Goal: Task Accomplishment & Management: Use online tool/utility

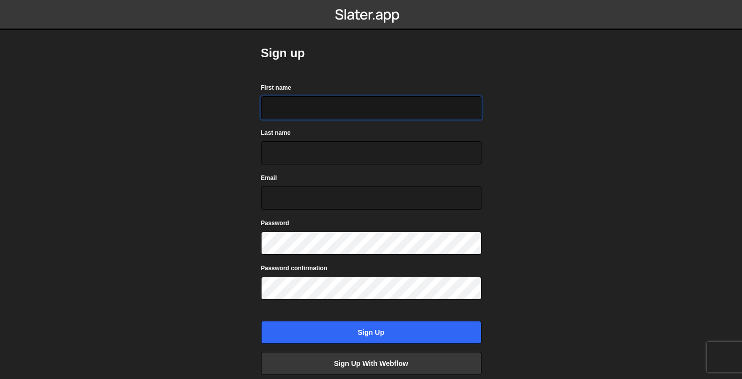
click at [320, 111] on input "First name" at bounding box center [371, 107] width 221 height 23
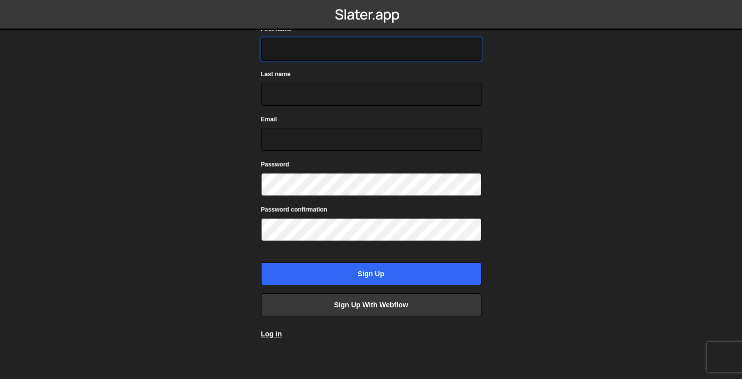
scroll to position [64, 0]
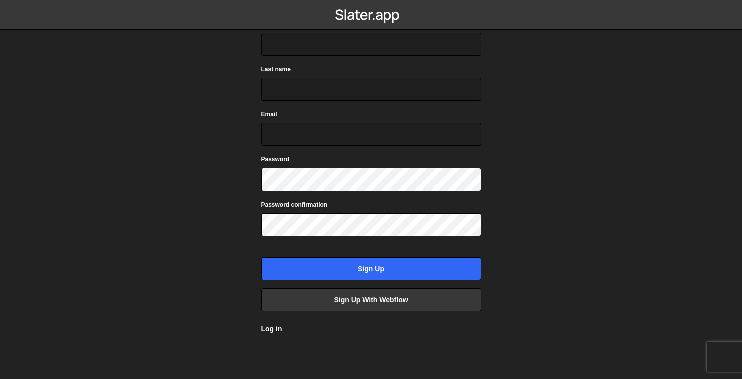
click at [279, 324] on div "Log in" at bounding box center [271, 329] width 21 height 10
click at [278, 327] on link "Log in" at bounding box center [271, 329] width 21 height 8
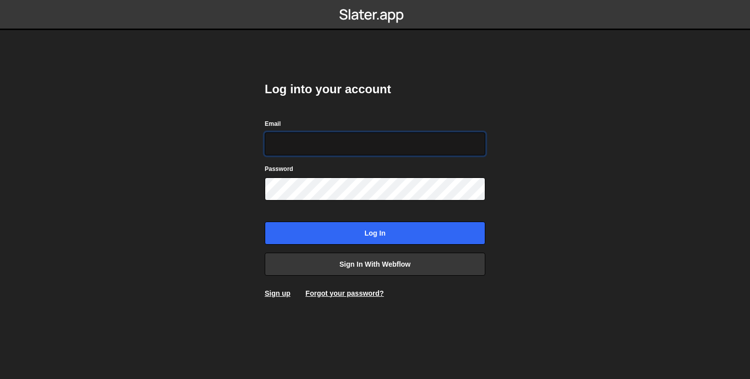
type input "[PERSON_NAME][EMAIL_ADDRESS][DOMAIN_NAME]"
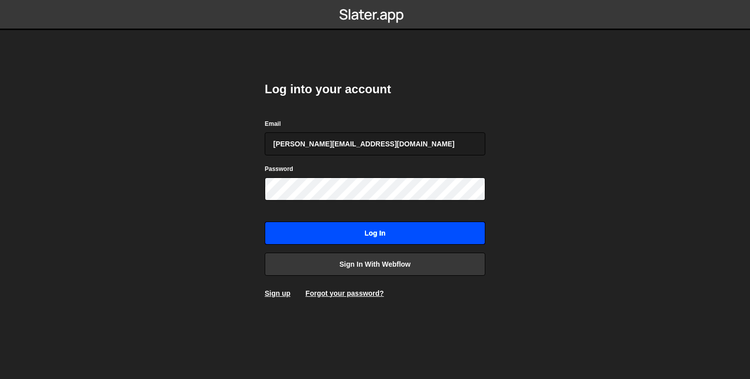
click at [392, 239] on input "Log in" at bounding box center [375, 233] width 221 height 23
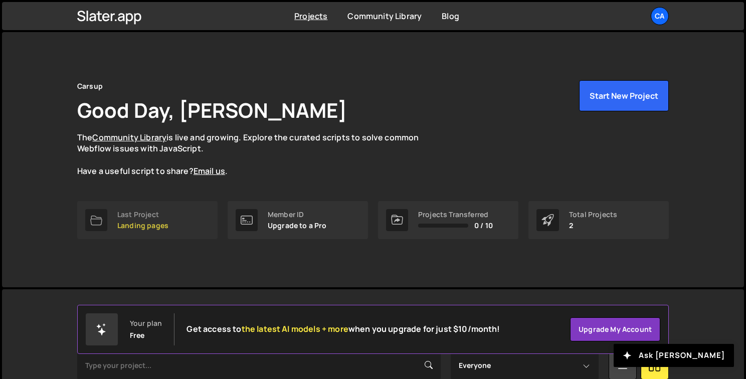
click at [169, 206] on link "Last Project Landing pages" at bounding box center [147, 220] width 140 height 38
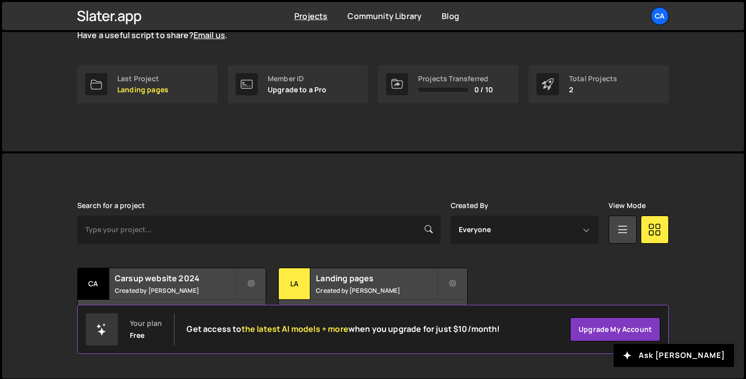
scroll to position [137, 0]
click at [192, 282] on h2 "Carsup website 2024" at bounding box center [175, 277] width 121 height 11
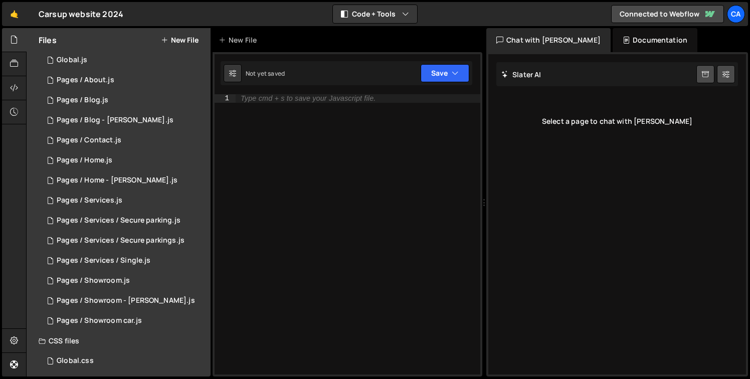
scroll to position [167, 0]
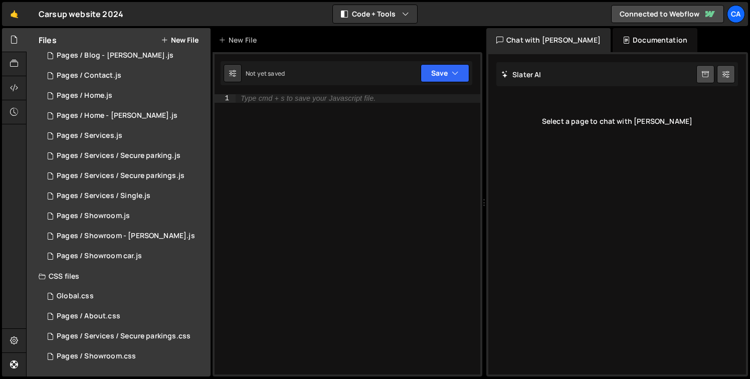
click at [106, 275] on div "CSS files" at bounding box center [119, 276] width 184 height 20
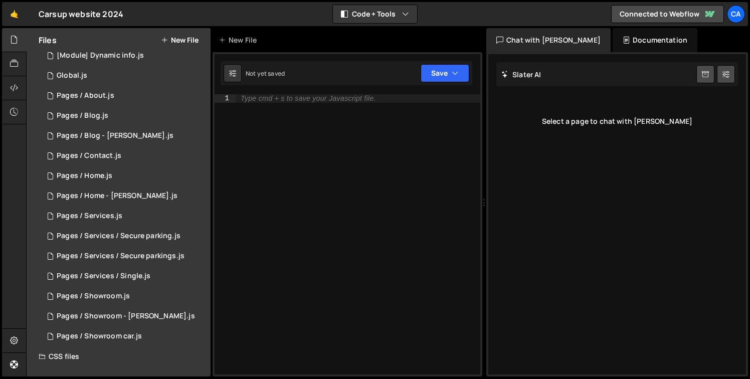
click at [73, 356] on div "CSS files" at bounding box center [119, 356] width 184 height 20
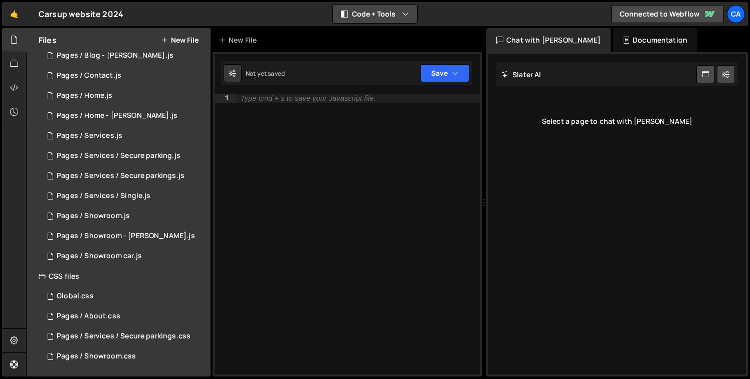
click at [395, 17] on button "Code + Tools" at bounding box center [375, 14] width 84 height 18
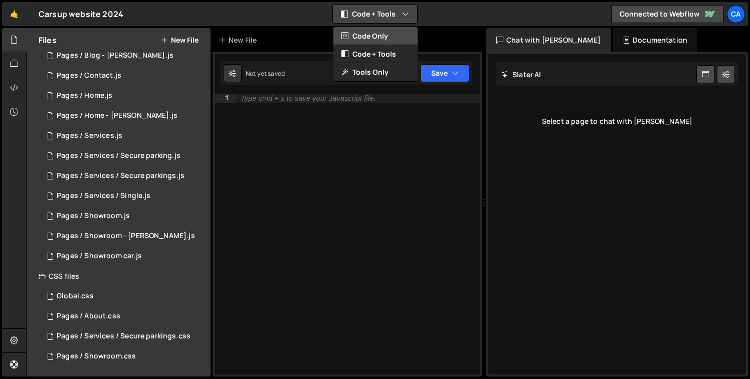
click at [392, 40] on button "Code Only" at bounding box center [375, 36] width 84 height 18
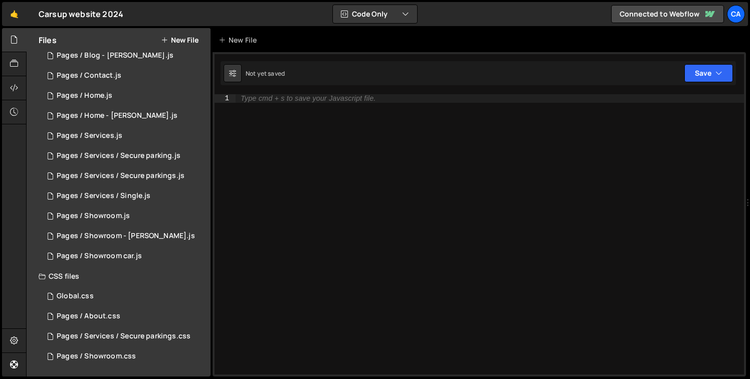
click at [361, 109] on div "Type cmd + s to save your Javascript file." at bounding box center [490, 242] width 508 height 297
click at [359, 110] on div "Type cmd + s to save your Javascript file." at bounding box center [490, 242] width 508 height 297
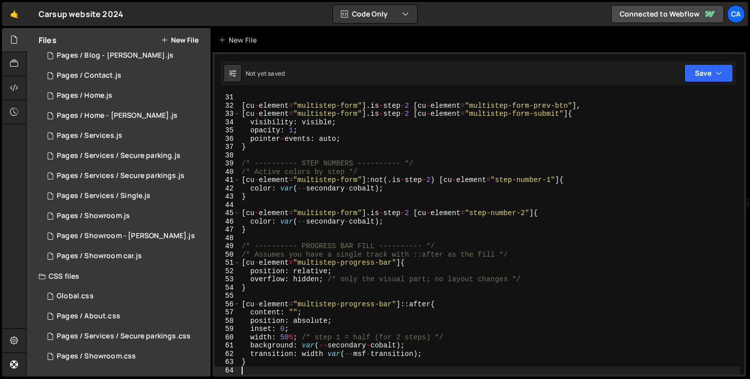
scroll to position [249, 0]
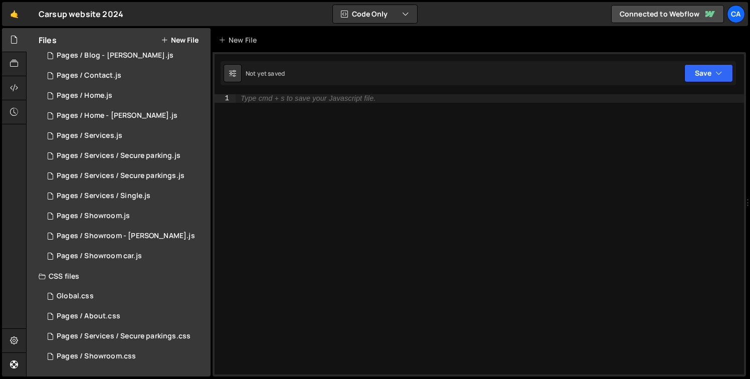
click at [175, 43] on button "New File" at bounding box center [180, 40] width 38 height 8
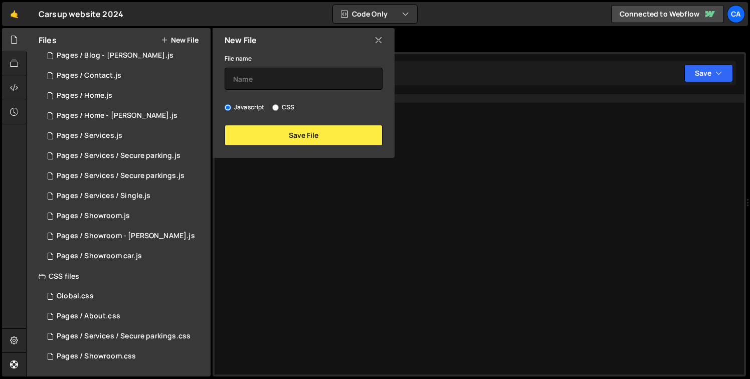
click at [277, 109] on input "CSS" at bounding box center [275, 107] width 7 height 7
radio input "true"
click at [273, 82] on input "text" at bounding box center [304, 79] width 158 height 22
type input "Landing pages / Devenir franchisé"
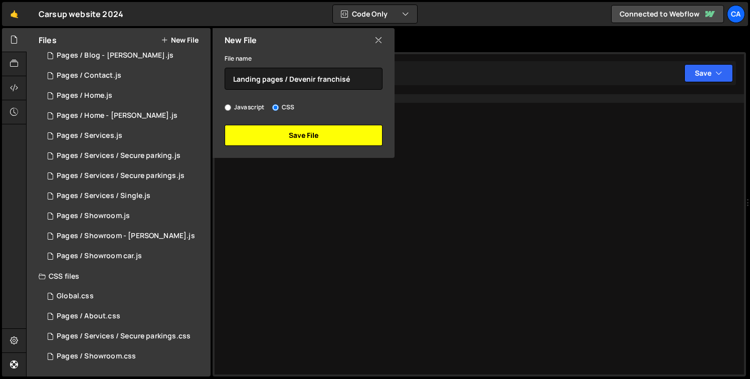
click at [296, 131] on button "Save File" at bounding box center [304, 135] width 158 height 21
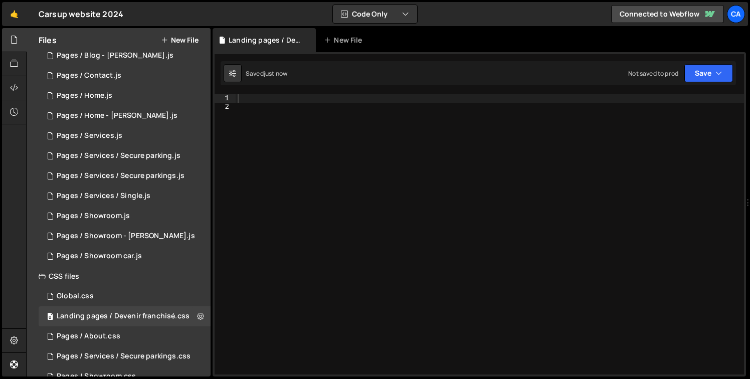
click at [308, 119] on div at bounding box center [490, 242] width 508 height 297
paste textarea "/* ---------- STEP SWITCH (translate the inner wrapper) ---------- */"
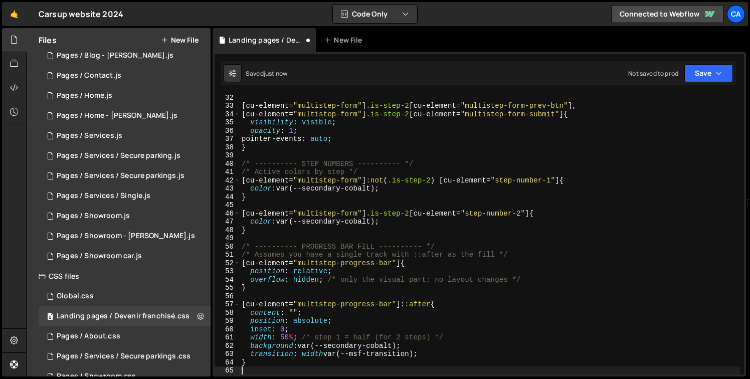
scroll to position [0, 0]
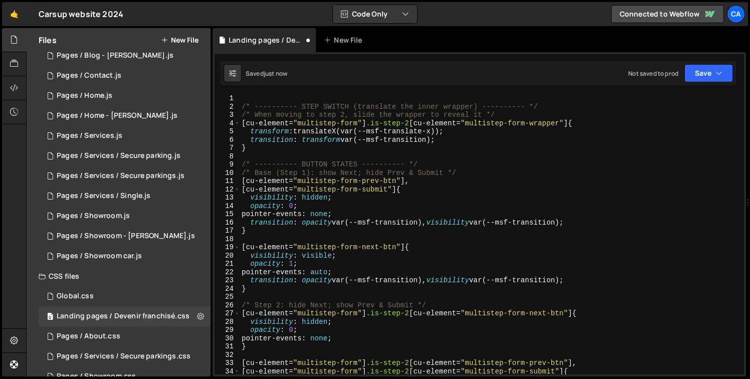
click at [252, 98] on div "/* ---------- STEP SWITCH (translate the inner wrapper) ---------- */ /* When m…" at bounding box center [490, 242] width 500 height 297
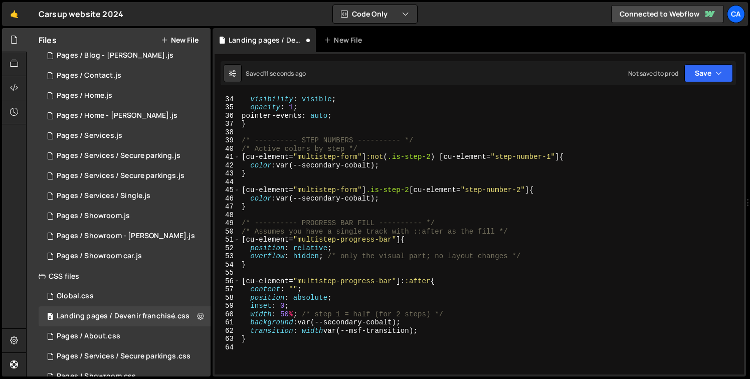
scroll to position [273, 0]
click at [287, 255] on div "visibility : visible ; opacity : 1 ; pointer-events : auto ; } /* ---------- ST…" at bounding box center [490, 242] width 500 height 297
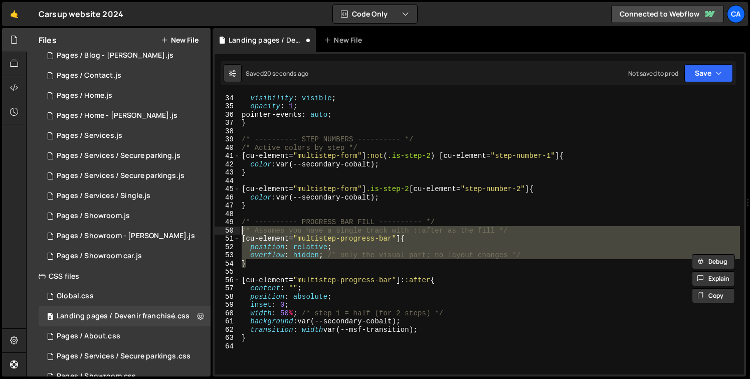
drag, startPoint x: 278, startPoint y: 262, endPoint x: 234, endPoint y: 233, distance: 53.1
click at [234, 233] on div "overflow: hidden; /* only the visual part; no layout changes */ } 34 35 36 37 3…" at bounding box center [479, 234] width 529 height 280
type textarea "/* Assumes you have a single track with ::after as the fill */ [cu-element="mul…"
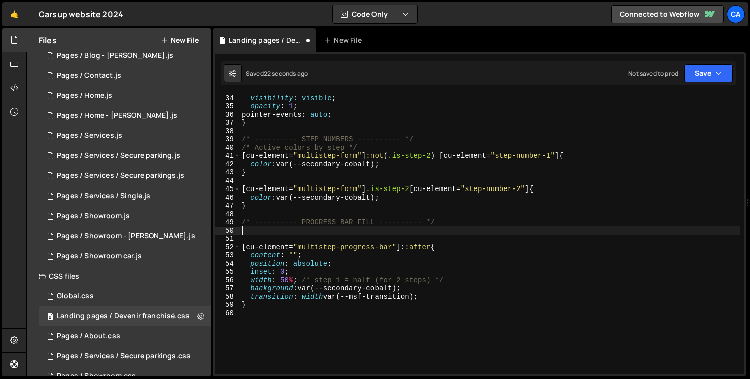
type textarea "/* ---------- PROGRESS BAR FILL ---------- */"
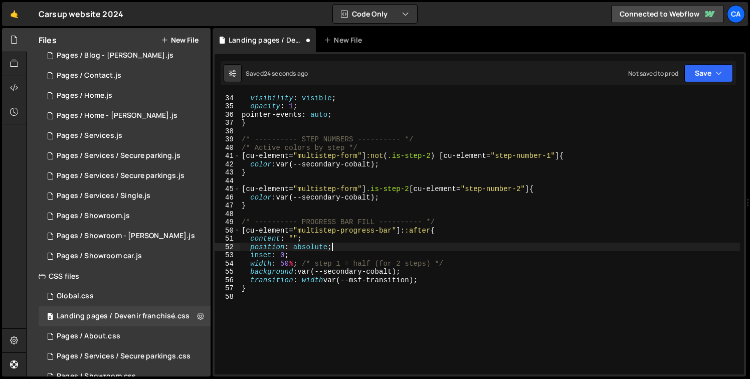
click at [357, 251] on div "visibility : visible ; opacity : 1 ; pointer-events : auto ; } /* ---------- ST…" at bounding box center [490, 242] width 500 height 297
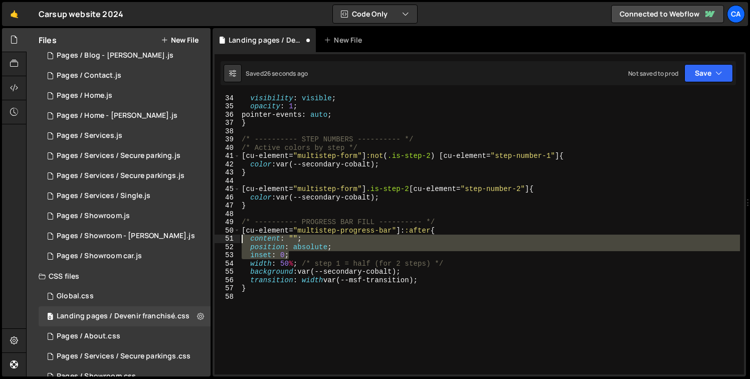
drag, startPoint x: 343, startPoint y: 254, endPoint x: 222, endPoint y: 240, distance: 122.1
click at [222, 240] on div "position: absolute; 34 35 36 37 38 39 40 41 42 43 44 45 46 47 48 49 50 51 52 53…" at bounding box center [479, 234] width 529 height 280
type textarea "content: ""; position: absolute;"
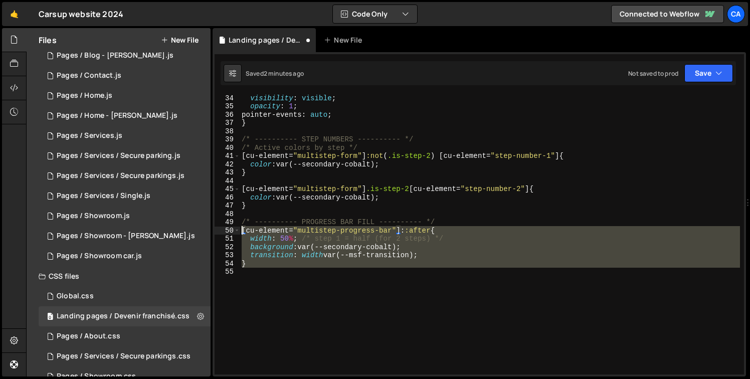
drag, startPoint x: 310, startPoint y: 273, endPoint x: 240, endPoint y: 232, distance: 81.3
click at [240, 232] on div "visibility : visible ; opacity : 1 ; pointer-events : auto ; } /* ---------- ST…" at bounding box center [490, 242] width 500 height 297
paste textarea "}"
type textarea "}"
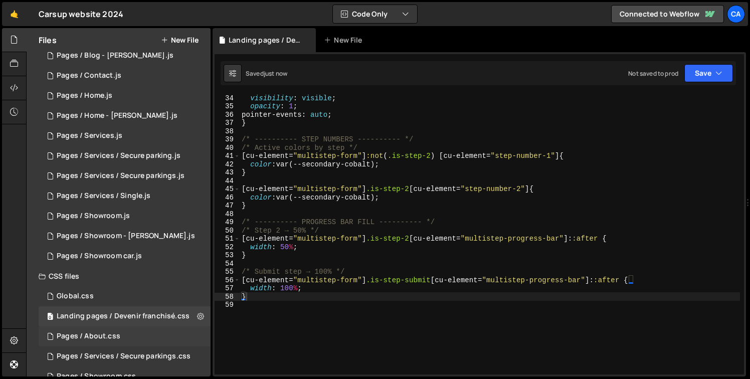
click at [114, 333] on div "Pages / About.css" at bounding box center [89, 336] width 64 height 9
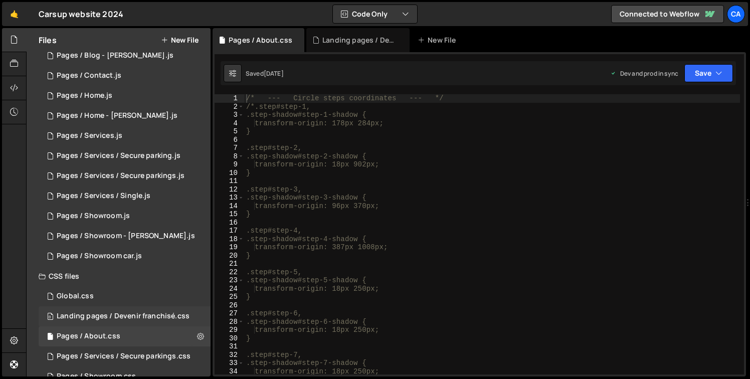
click at [121, 320] on div "Landing pages / Devenir franchisé.css" at bounding box center [123, 316] width 133 height 9
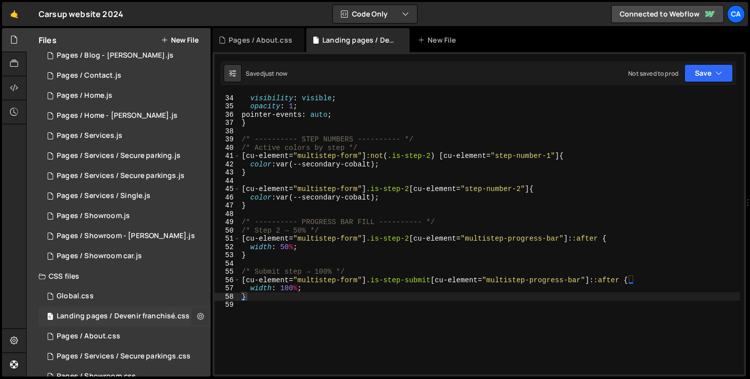
click at [197, 318] on icon at bounding box center [200, 316] width 7 height 10
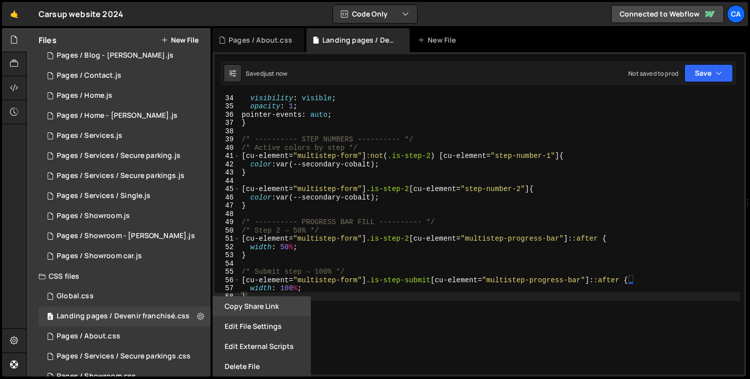
click at [258, 311] on button "Copy share link" at bounding box center [262, 306] width 98 height 20
click at [233, 350] on button "Edit External Scripts" at bounding box center [262, 346] width 98 height 20
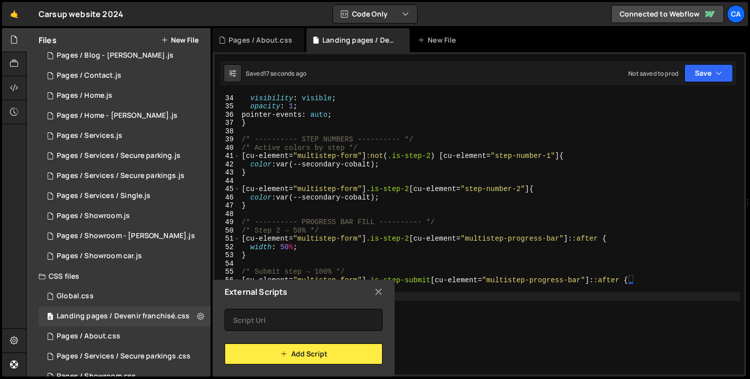
click at [380, 290] on icon at bounding box center [378, 291] width 8 height 11
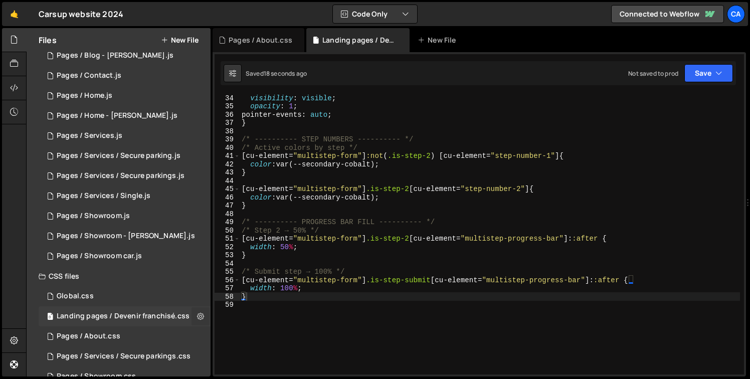
click at [200, 318] on button at bounding box center [200, 316] width 18 height 18
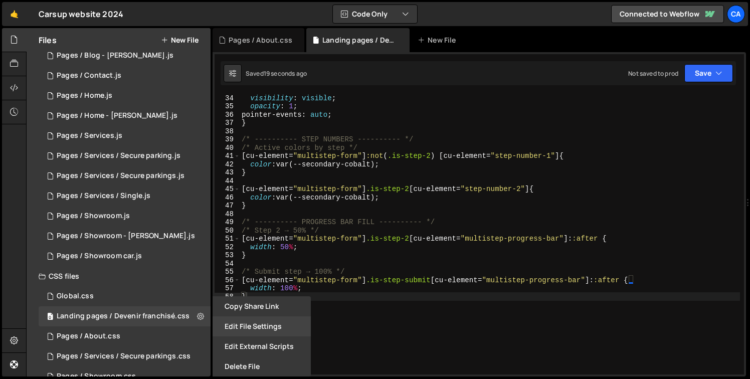
click at [255, 330] on button "Edit File Settings" at bounding box center [262, 326] width 98 height 20
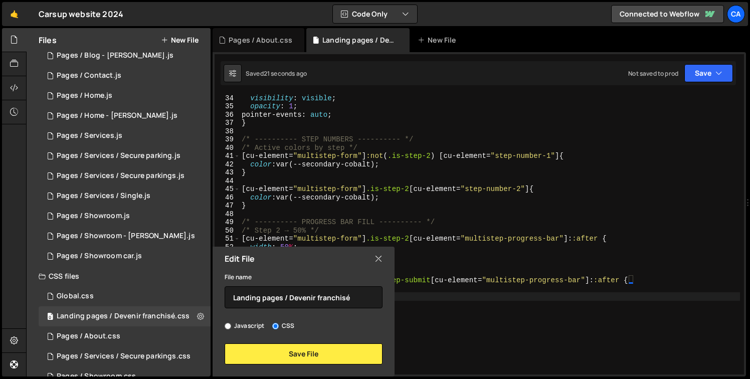
click at [372, 262] on div "Edit File" at bounding box center [304, 259] width 182 height 24
click at [375, 261] on icon at bounding box center [378, 258] width 8 height 11
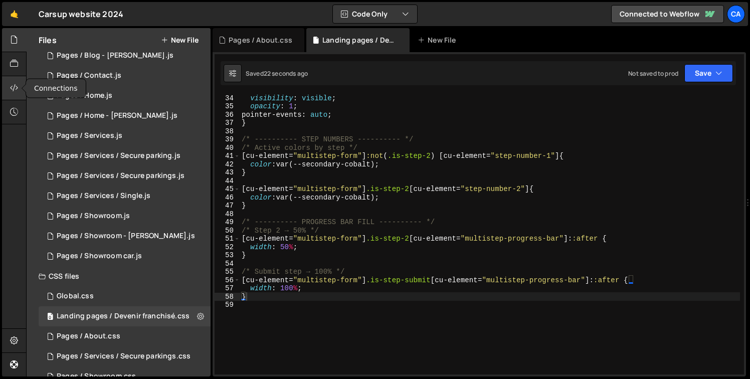
click at [8, 93] on div at bounding box center [14, 88] width 25 height 24
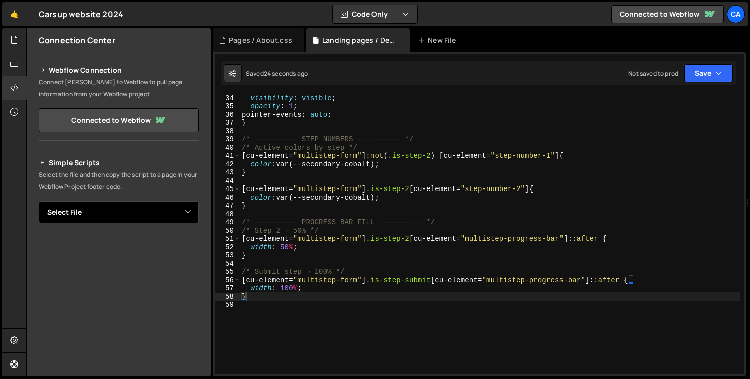
click at [112, 219] on select "Select File [Module] Breves module.js [Module] Dynamic contact.js [Module] Dyna…" at bounding box center [119, 212] width 160 height 22
select select "45868"
click at [39, 201] on select "Select File [Module] Breves module.js [Module] Dynamic contact.js [Module] Dyna…" at bounding box center [119, 212] width 160 height 22
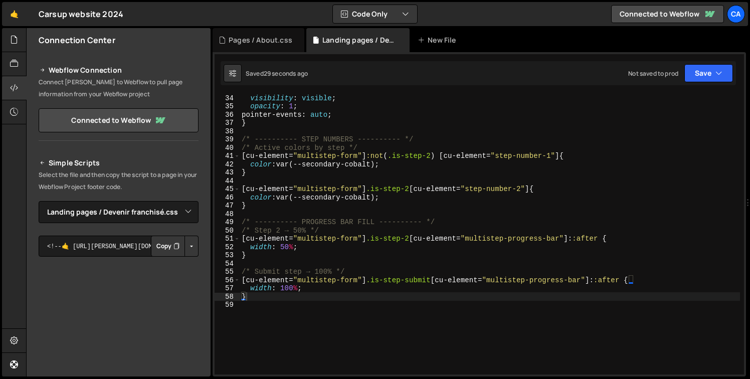
click at [170, 253] on button "Copy" at bounding box center [168, 246] width 34 height 21
click at [695, 77] on button "Save" at bounding box center [708, 73] width 49 height 18
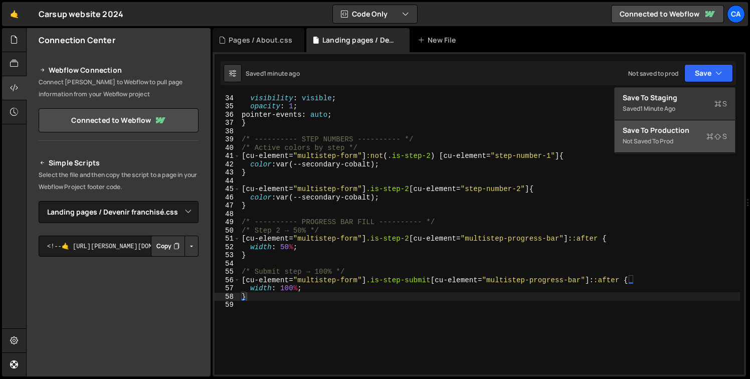
click at [667, 127] on div "Save to Production S" at bounding box center [675, 130] width 104 height 10
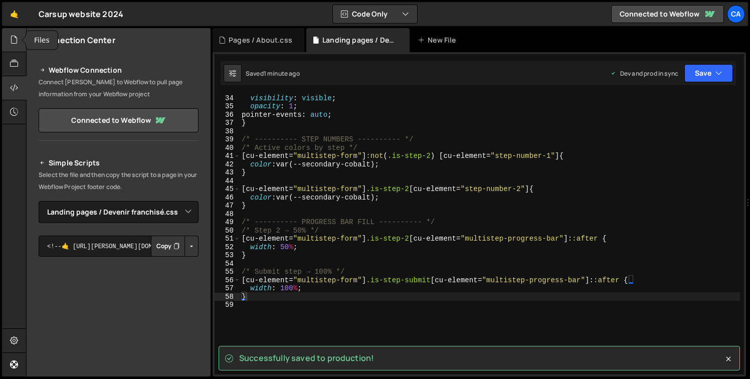
click at [20, 43] on div at bounding box center [14, 40] width 25 height 24
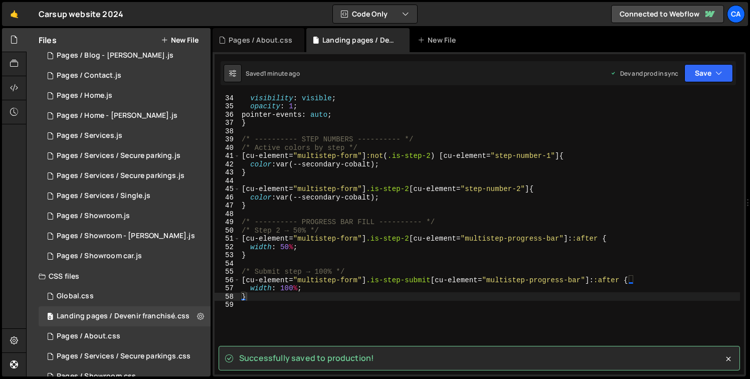
click at [170, 41] on button "New File" at bounding box center [180, 40] width 38 height 8
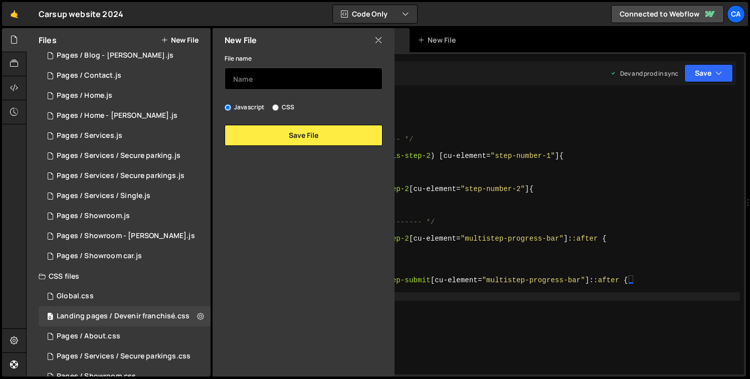
click at [264, 81] on input "text" at bounding box center [304, 79] width 158 height 22
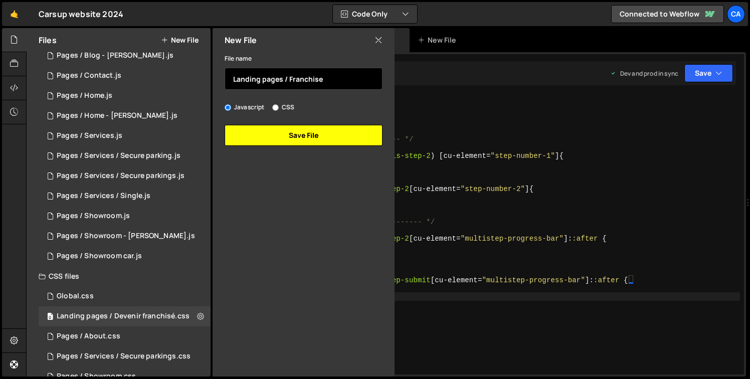
type input "Landing pages / Franchise"
click at [294, 129] on button "Save File" at bounding box center [304, 135] width 158 height 21
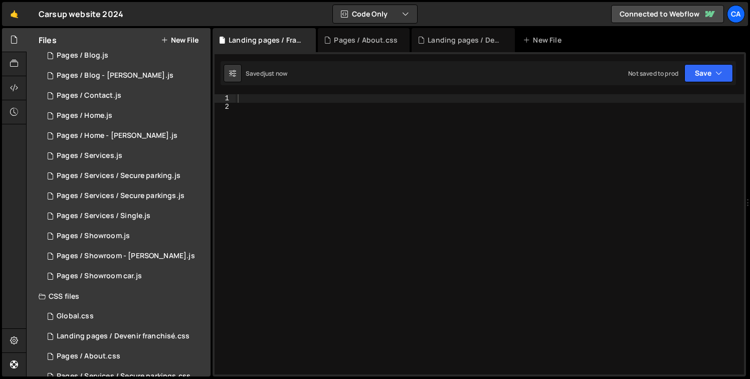
scroll to position [187, 0]
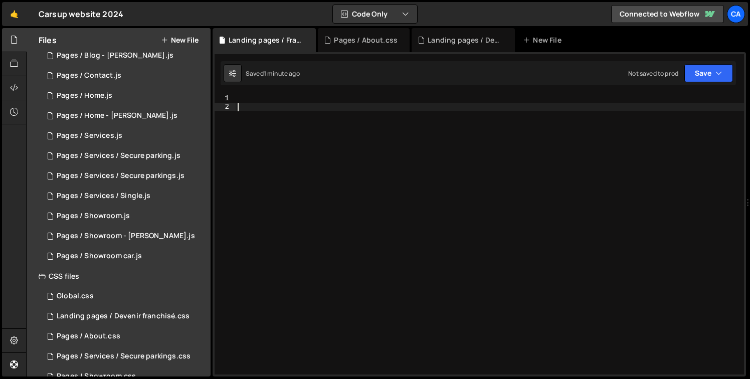
click at [322, 112] on div at bounding box center [490, 242] width 508 height 297
paste textarea "});"
type textarea "});"
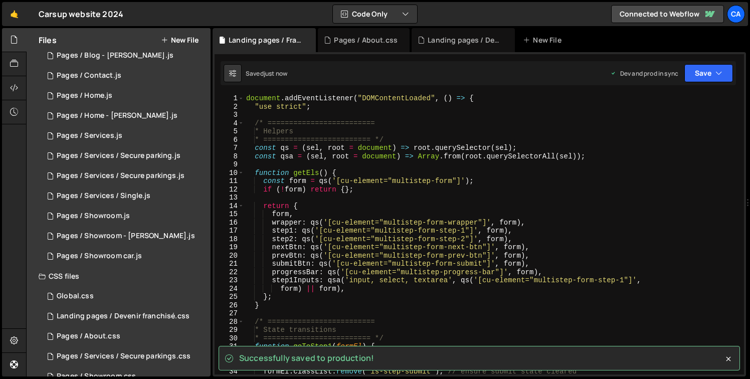
scroll to position [0, 0]
click at [733, 358] on icon at bounding box center [728, 359] width 10 height 10
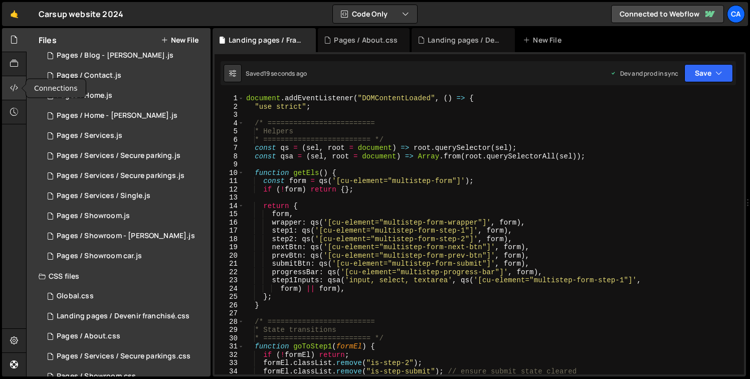
click at [17, 93] on icon at bounding box center [14, 87] width 8 height 11
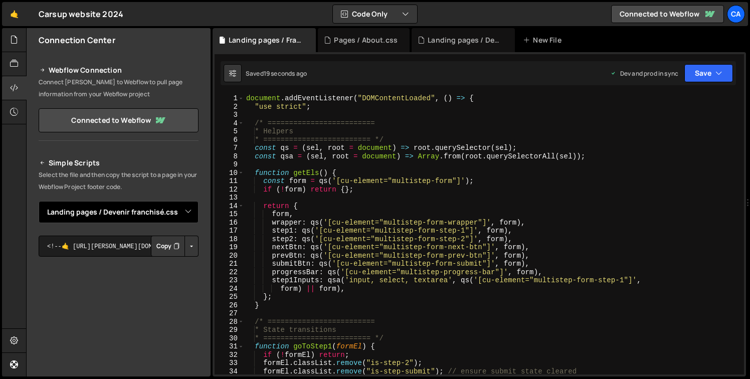
click at [118, 210] on select "Select File [Module] Breves module.js [Module] Dynamic contact.js [Module] Dyna…" at bounding box center [119, 212] width 160 height 22
select select "45869"
click at [39, 201] on select "Select File [Module] Breves module.js [Module] Dynamic contact.js [Module] Dyna…" at bounding box center [119, 212] width 160 height 22
click at [173, 247] on icon "Button group with nested dropdown" at bounding box center [176, 246] width 6 height 10
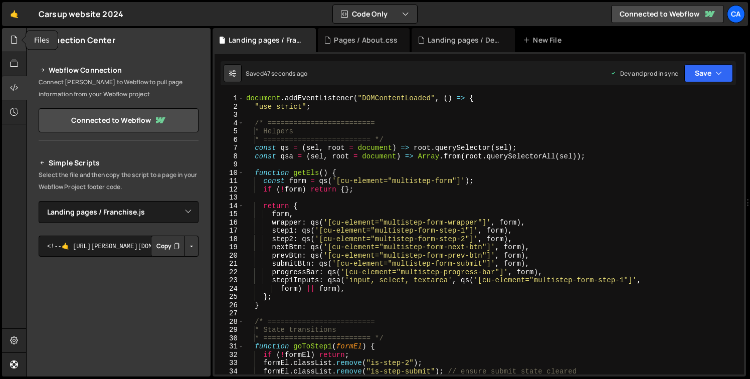
click at [17, 47] on div at bounding box center [14, 40] width 25 height 24
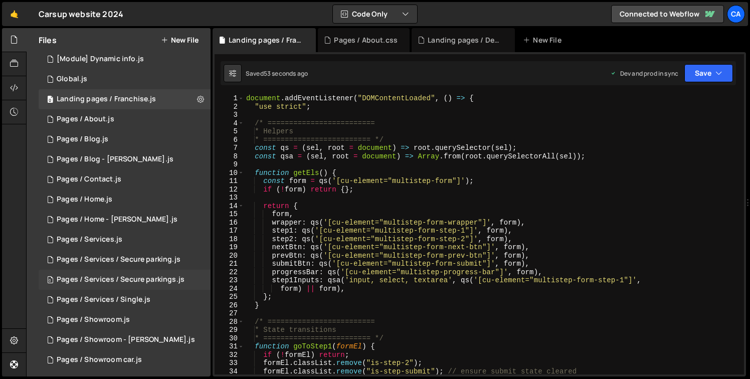
scroll to position [74, 0]
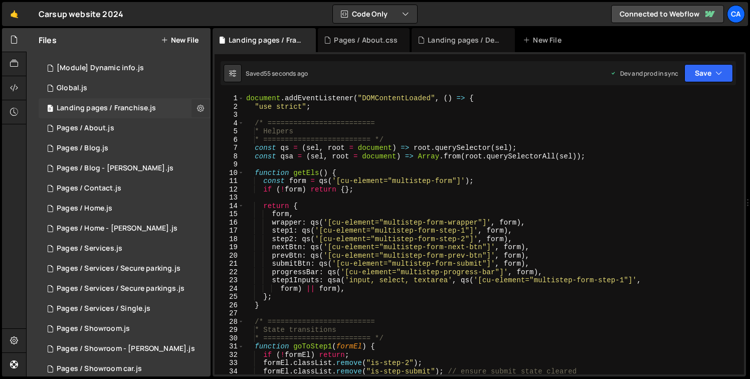
click at [200, 108] on button at bounding box center [200, 108] width 18 height 18
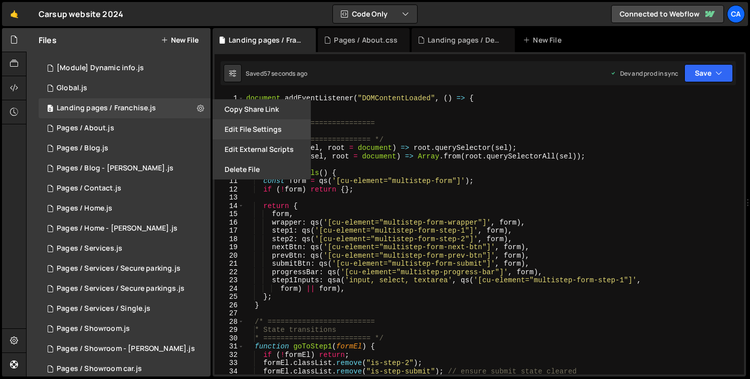
click at [252, 126] on button "Edit File Settings" at bounding box center [262, 129] width 98 height 20
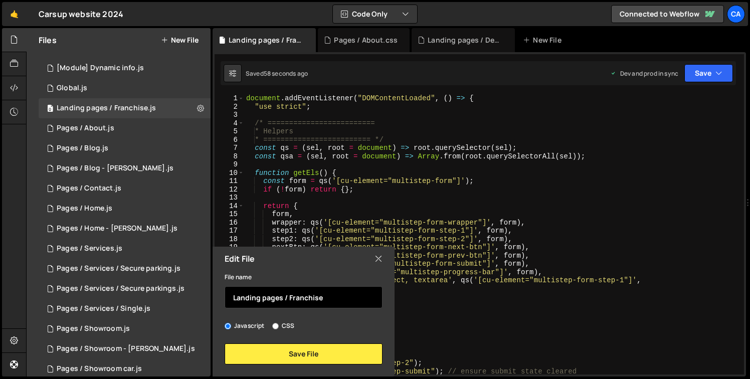
click at [289, 300] on input "Landing pages / Franchise" at bounding box center [304, 297] width 158 height 22
type input "Landing pages / Devenir franchisé"
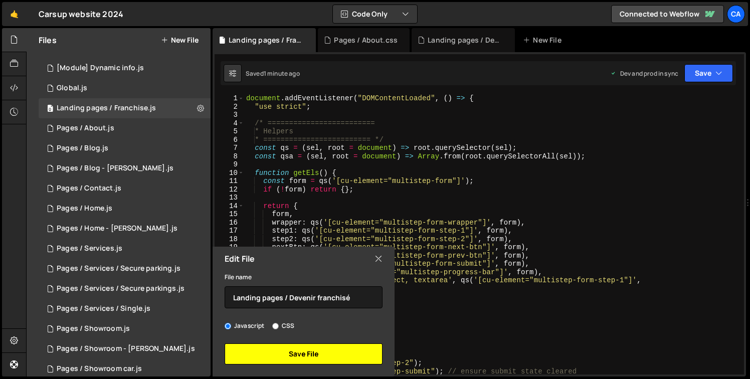
click at [329, 360] on button "Save File" at bounding box center [304, 353] width 158 height 21
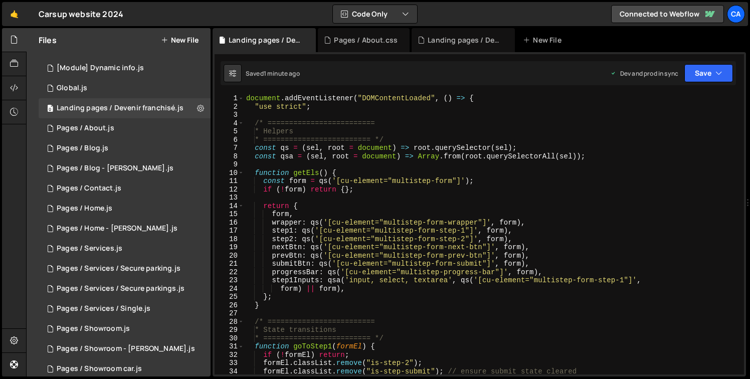
type textarea "nextBtn: qs('[cu-element="multistep-form-next-btn"]', form),"
click at [503, 245] on div "document . addEventListener ( "DOMContentLoaded" , ( ) => { "use strict" ; /* =…" at bounding box center [492, 242] width 496 height 297
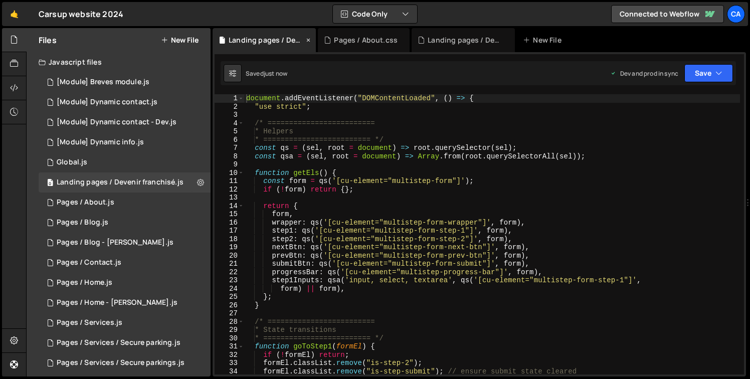
click at [267, 42] on div "Landing pages / Devenir franchisé.js" at bounding box center [266, 40] width 75 height 10
click at [350, 42] on div "Pages / About.css" at bounding box center [366, 40] width 64 height 10
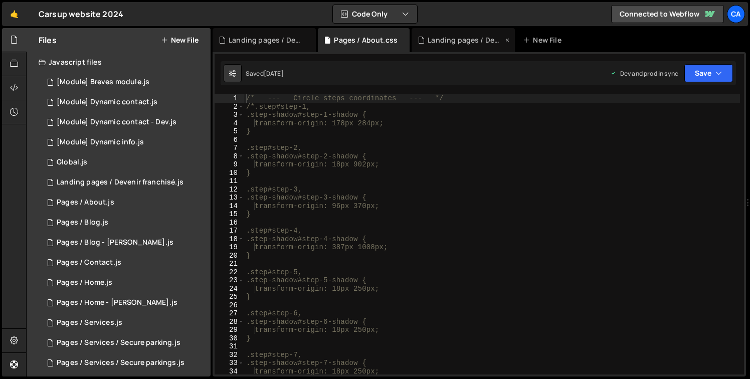
click at [434, 39] on div "Landing pages / Devenir franchisé.css" at bounding box center [465, 40] width 75 height 10
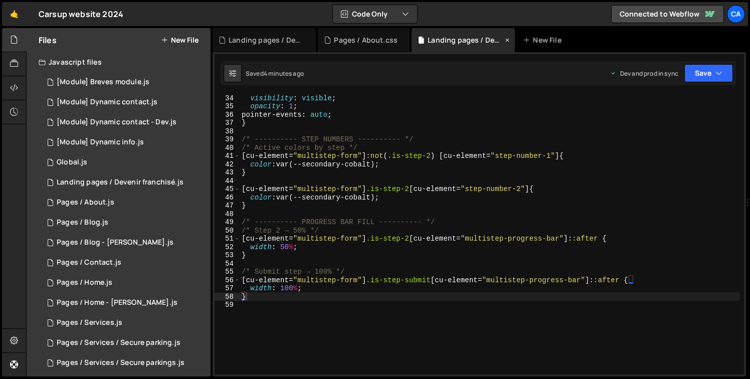
click at [506, 39] on icon at bounding box center [507, 40] width 7 height 10
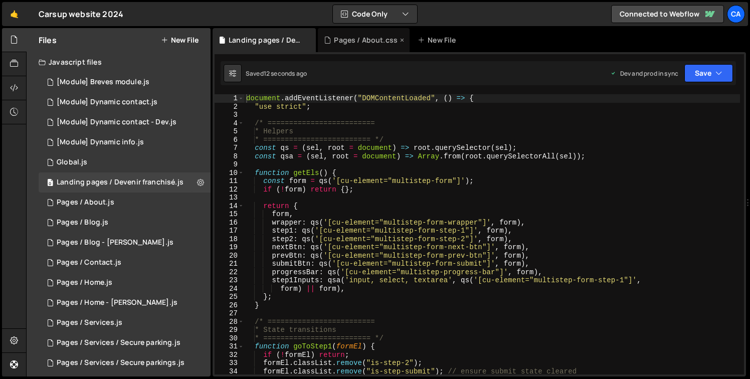
click at [373, 41] on div "Pages / About.css" at bounding box center [366, 40] width 64 height 10
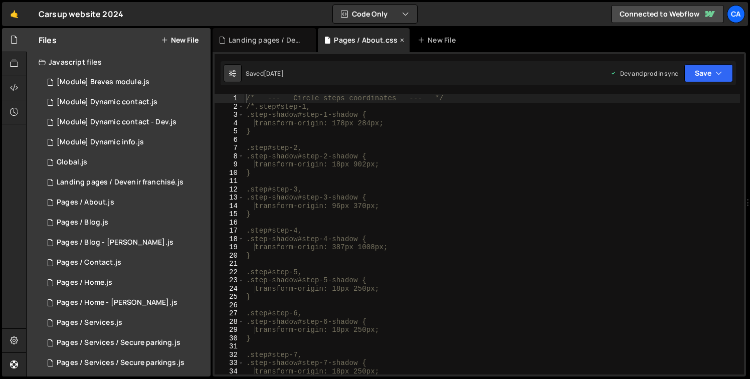
click at [398, 41] on icon at bounding box center [401, 40] width 7 height 10
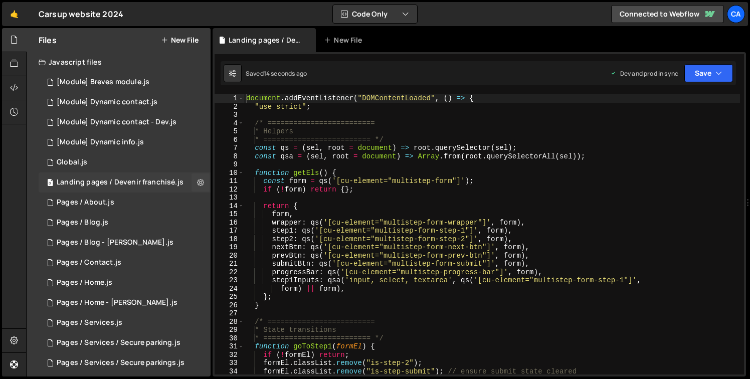
click at [136, 183] on div "Landing pages / Devenir franchisé.js" at bounding box center [120, 182] width 127 height 9
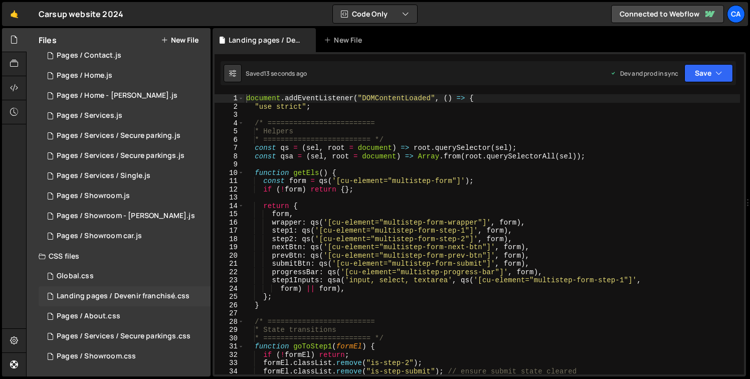
click at [137, 300] on div "Landing pages / Devenir franchisé.css" at bounding box center [123, 296] width 133 height 9
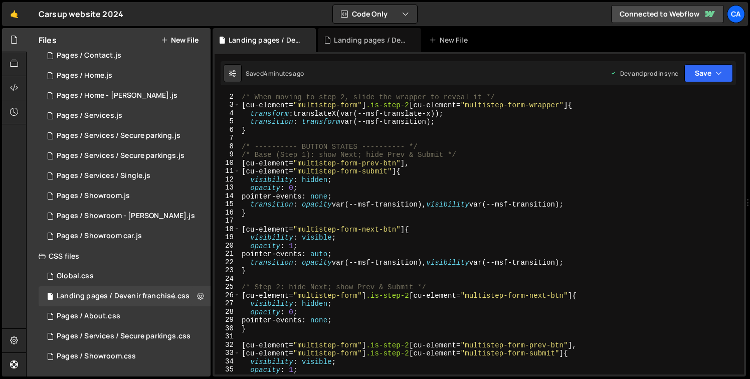
scroll to position [140, 0]
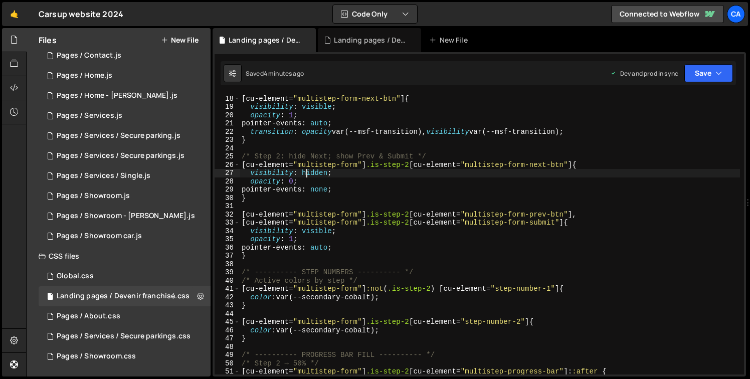
click at [306, 173] on div "[ cu-element = " multistep-form-next-btn " ] { visibility : visible ; opacity :…" at bounding box center [490, 234] width 500 height 297
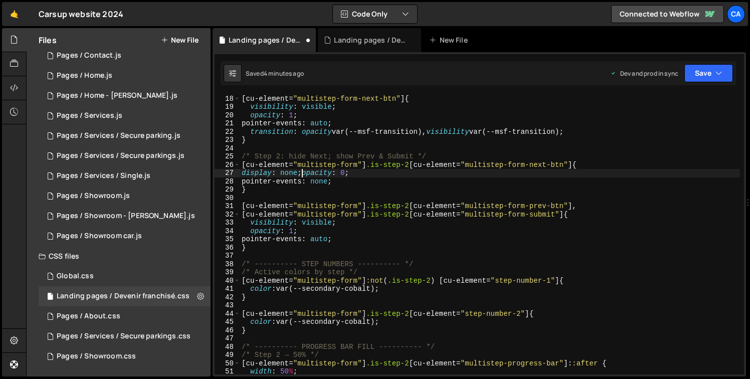
scroll to position [0, 1]
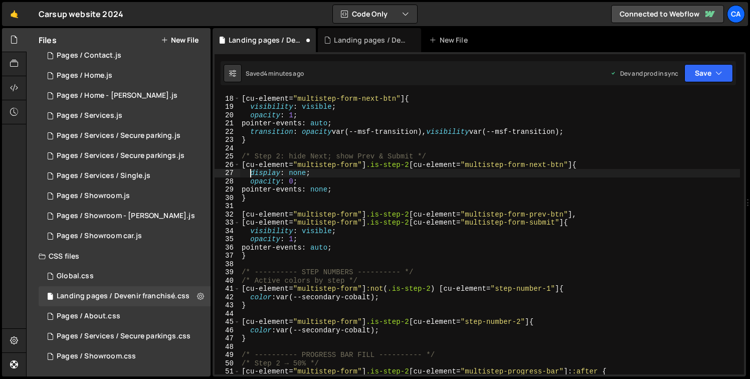
click at [315, 175] on div "[ cu-element = " multistep-form-next-btn " ] { visibility : visible ; opacity :…" at bounding box center [490, 234] width 500 height 297
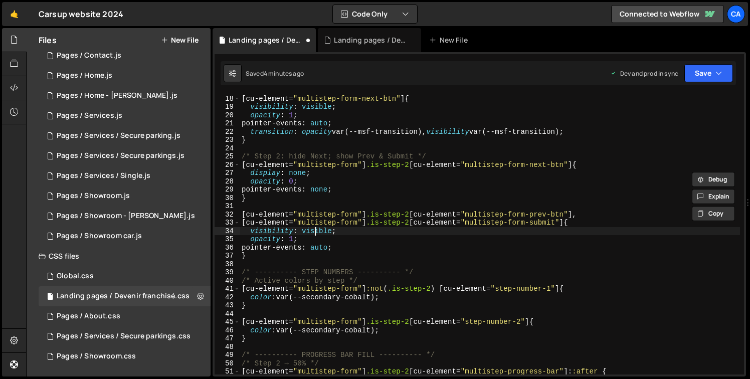
click at [313, 234] on div "[ cu-element = " multistep-form-next-btn " ] { visibility : visible ; opacity :…" at bounding box center [490, 234] width 500 height 297
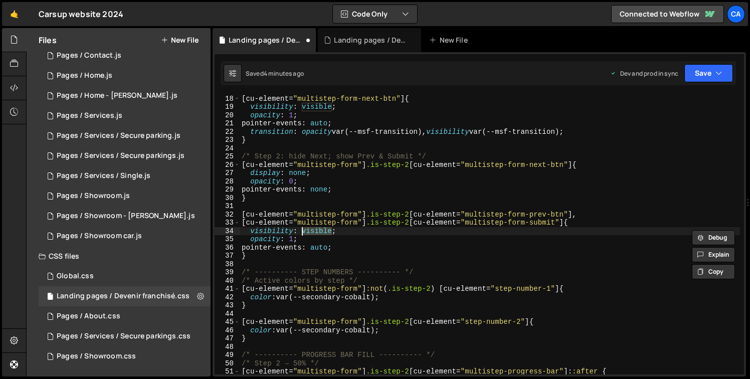
click at [313, 234] on div "[ cu-element = " multistep-form-next-btn " ] { visibility : visible ; opacity :…" at bounding box center [490, 234] width 500 height 297
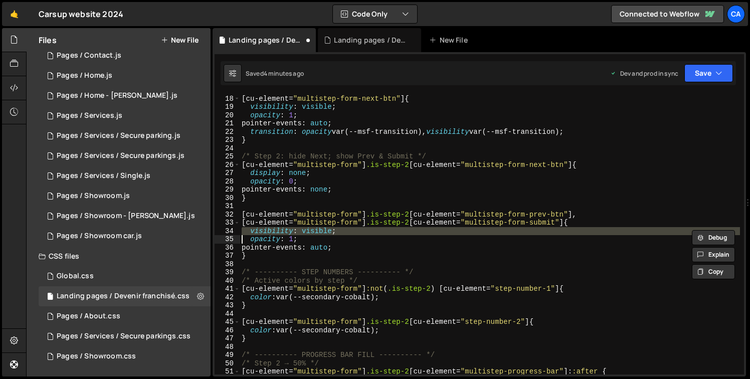
paste textarea
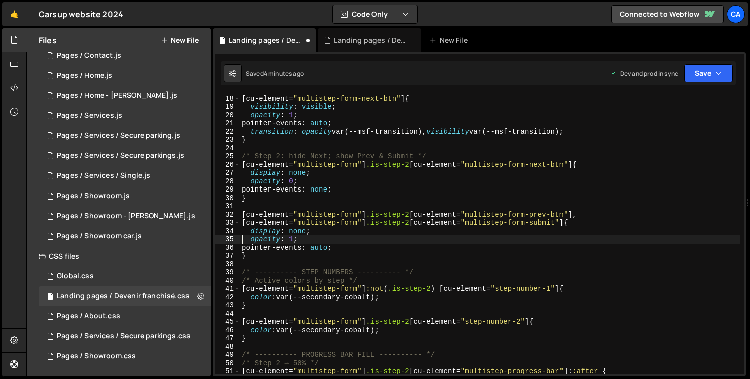
click at [294, 229] on div "[ cu-element = " multistep-form-next-btn " ] { visibility : visible ; opacity :…" at bounding box center [490, 234] width 500 height 297
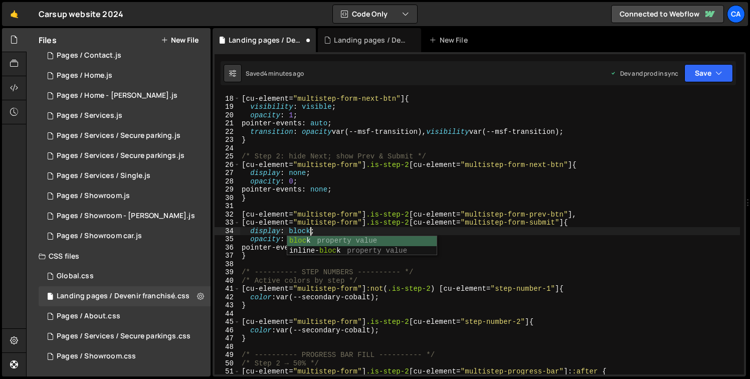
scroll to position [0, 5]
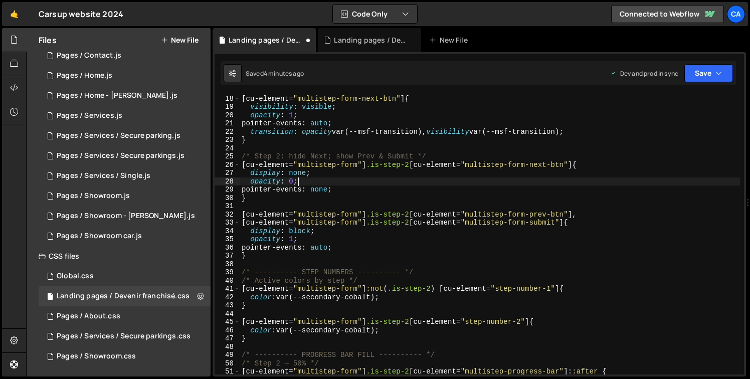
click at [318, 181] on div "[ cu-element = " multistep-form-next-btn " ] { visibility : visible ; opacity :…" at bounding box center [490, 234] width 500 height 297
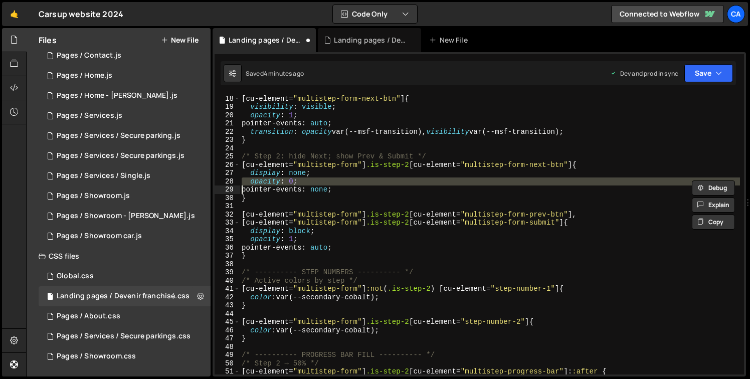
click at [318, 181] on div "[ cu-element = " multistep-form-next-btn " ] { visibility : visible ; opacity :…" at bounding box center [490, 234] width 500 height 297
click at [358, 245] on div "[ cu-element = " multistep-form-next-btn " ] { visibility : visible ; opacity :…" at bounding box center [490, 234] width 500 height 297
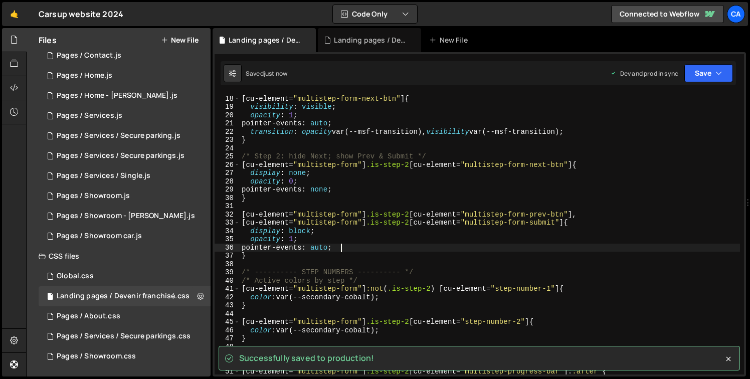
type textarea "pointer-events: auto;"
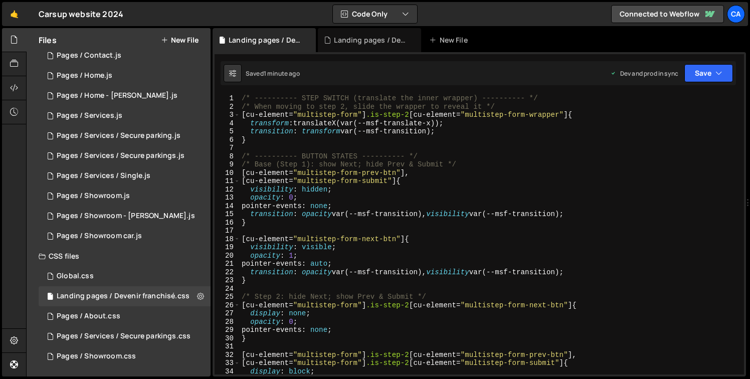
scroll to position [0, 0]
click at [368, 45] on div "Landing pages / Devenir franchisé.js" at bounding box center [369, 40] width 103 height 24
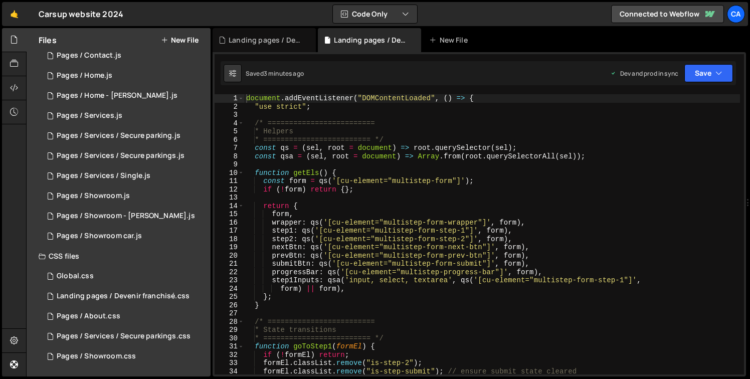
type textarea ""use strict";"
click at [494, 107] on div "document . addEventListener ( "DOMContentLoaded" , ( ) => { "use strict" ; /* =…" at bounding box center [492, 242] width 496 height 297
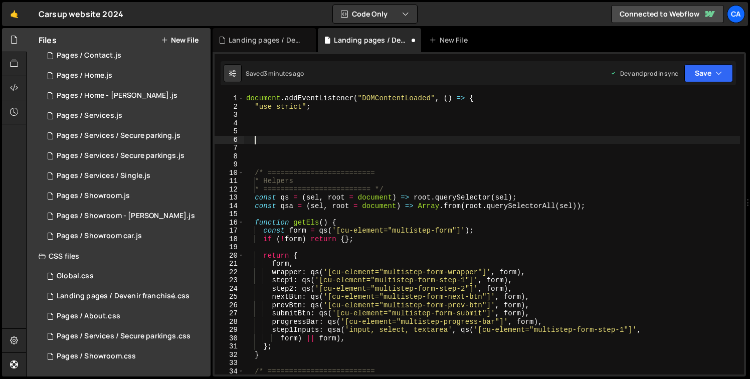
paste textarea "});"
type textarea "});"
paste textarea "}"
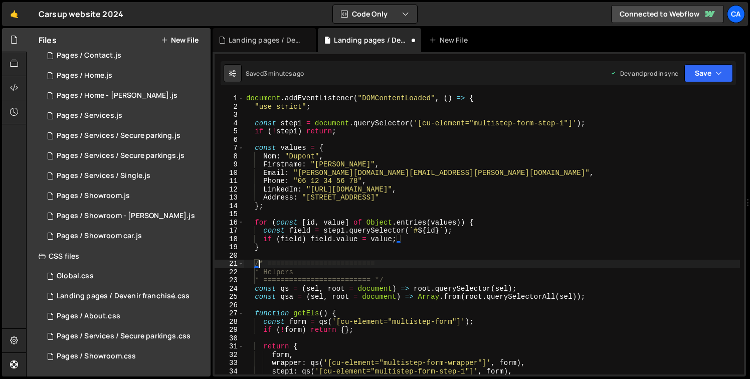
type textarea "/* ========================="
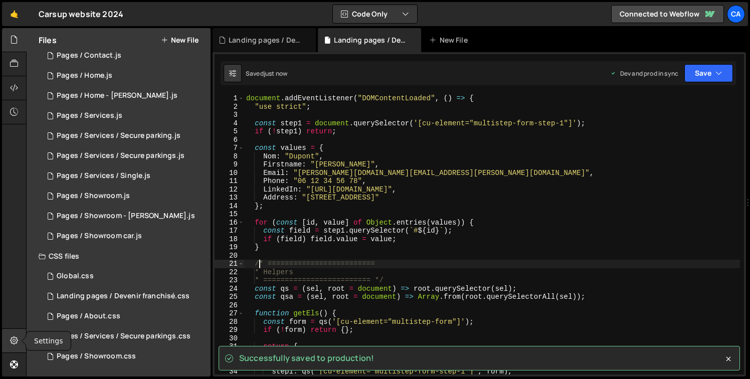
click at [18, 340] on icon at bounding box center [14, 340] width 8 height 11
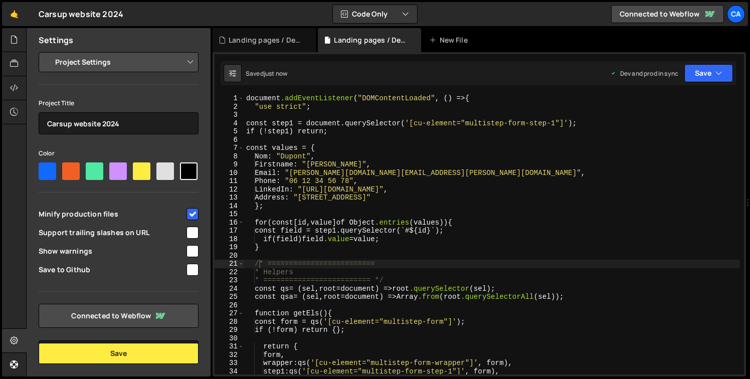
click at [129, 66] on select "Project Settings Code Editor Settings Chat Settings" at bounding box center [120, 62] width 147 height 22
select select "editor"
click at [47, 51] on select "Project Settings Code Editor Settings Chat Settings" at bounding box center [120, 62] width 147 height 22
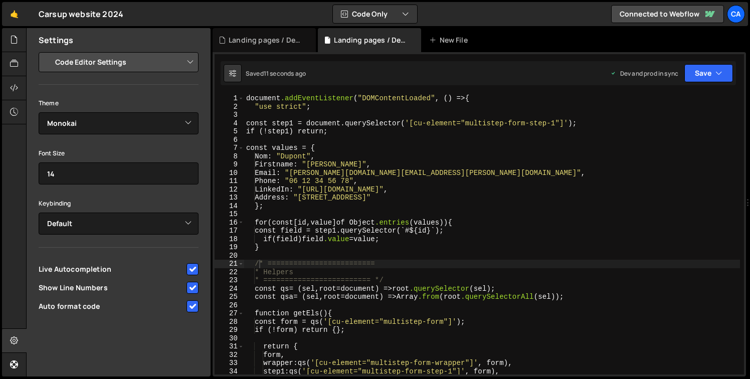
click at [88, 307] on span "Auto format code" at bounding box center [112, 306] width 146 height 10
checkbox input "false"
click at [13, 47] on div at bounding box center [14, 40] width 25 height 24
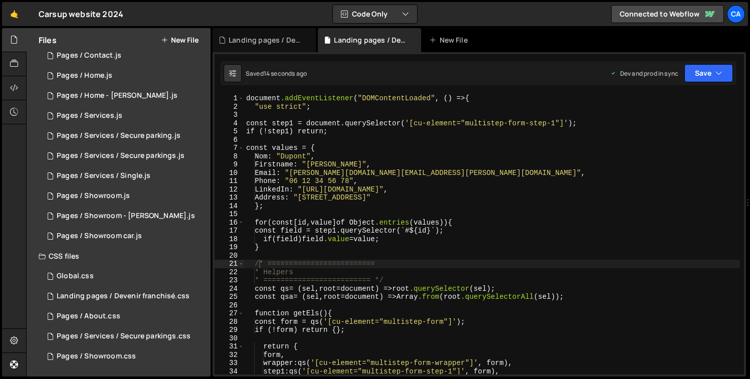
click at [556, 150] on div "document .addEventListener ( " DOMContentLoaded " , () => { " use strict " ; co…" at bounding box center [492, 242] width 496 height 297
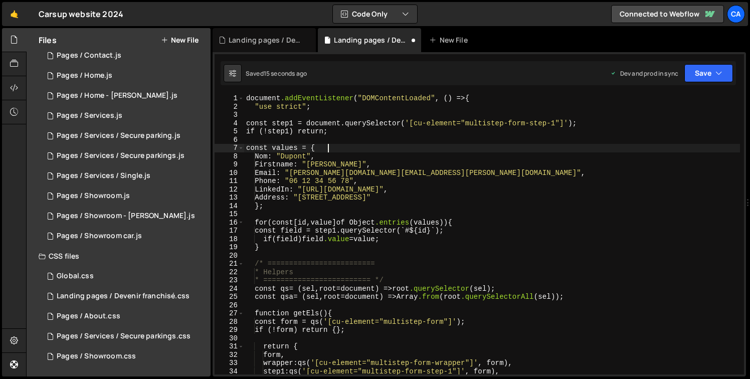
scroll to position [0, 5]
type textarea "const values = {"
click at [257, 45] on div "Landing pages / Devenir franchisé.css" at bounding box center [264, 40] width 103 height 24
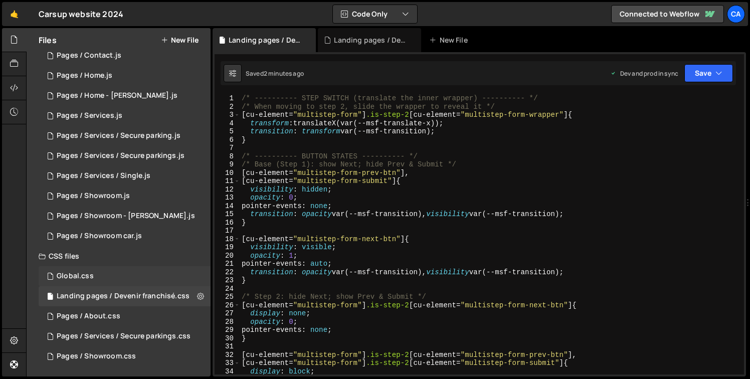
click at [93, 281] on div "Global.css 0" at bounding box center [125, 276] width 172 height 20
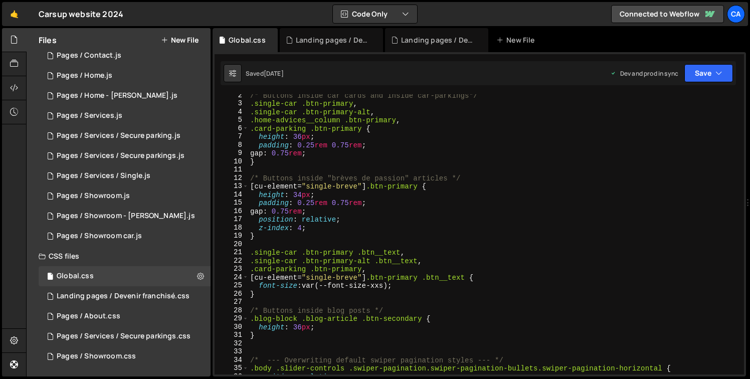
scroll to position [129, 0]
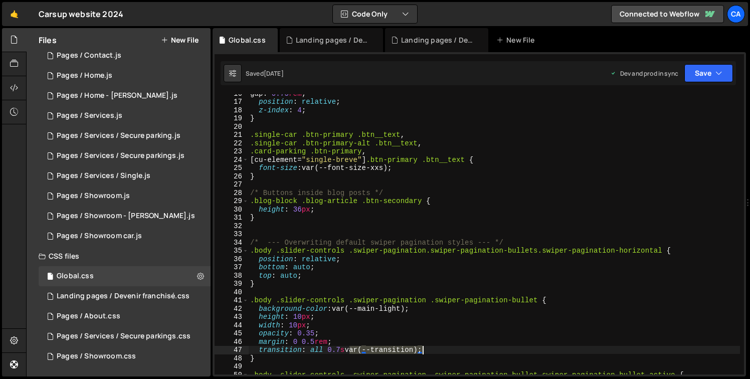
drag, startPoint x: 350, startPoint y: 351, endPoint x: 421, endPoint y: 353, distance: 70.7
click at [421, 353] on div "gap : 0.75 rem ; position : relative ; z-index : 4 ; } .single-car .btn-primary…" at bounding box center [494, 237] width 492 height 297
click at [293, 350] on div "gap : 0.75 rem ; position : relative ; z-index : 4 ; } .single-car .btn-primary…" at bounding box center [494, 237] width 492 height 297
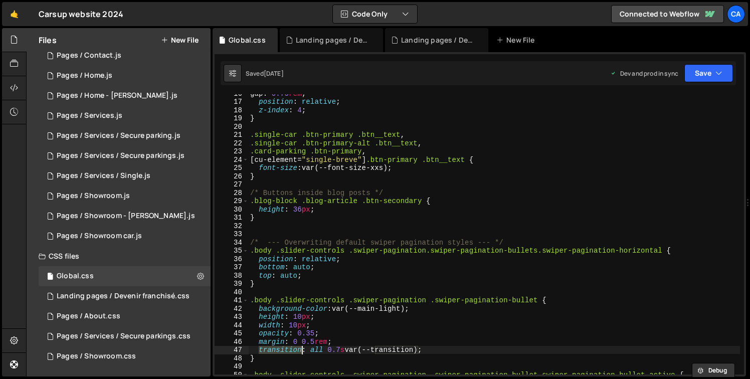
type textarea "transition: all 0.7s var(--transition); }"
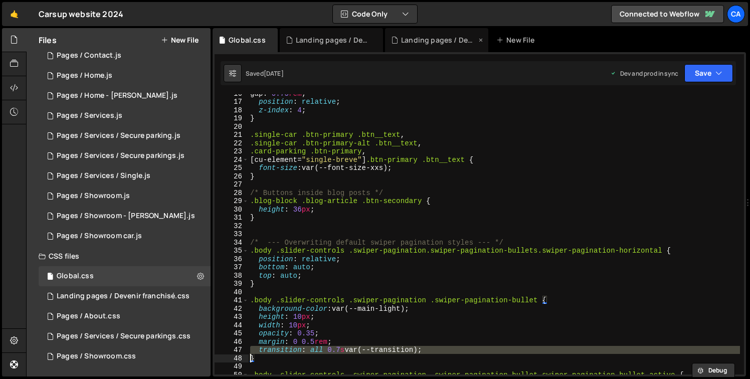
click at [431, 47] on div "Landing pages / Devenir franchisé.js" at bounding box center [436, 40] width 103 height 24
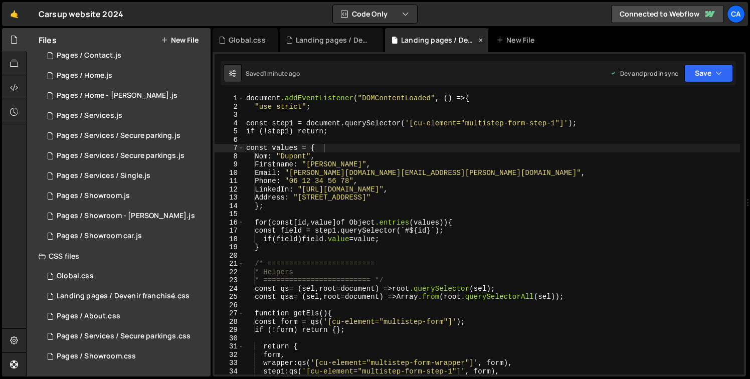
scroll to position [0, 0]
click at [342, 38] on div "Landing pages / Devenir franchisé.css" at bounding box center [333, 40] width 75 height 10
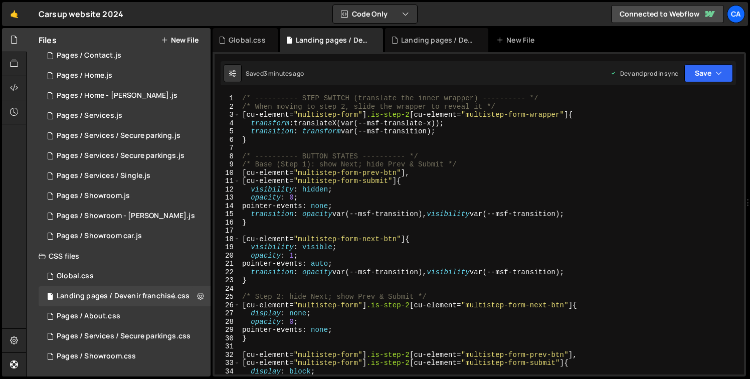
click at [313, 133] on div "/* ---------- STEP SWITCH (translate the inner wrapper) ---------- */ /* When m…" at bounding box center [490, 242] width 500 height 297
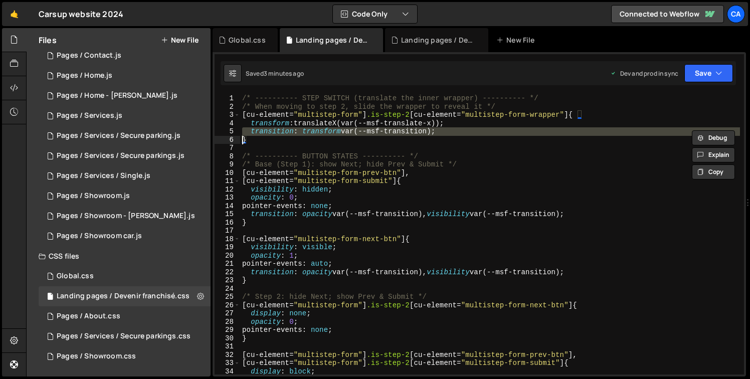
click at [313, 133] on div "/* ---------- STEP SWITCH (translate the inner wrapper) ---------- */ /* When m…" at bounding box center [490, 242] width 500 height 297
paste textarea
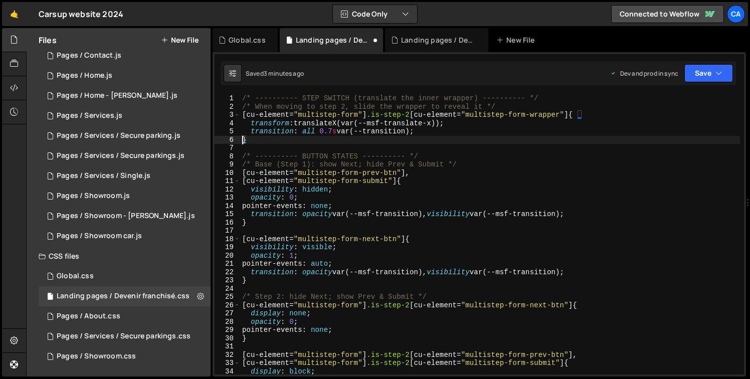
drag, startPoint x: 330, startPoint y: 132, endPoint x: 333, endPoint y: 158, distance: 26.2
click at [331, 132] on div "/* ---------- STEP SWITCH (translate the inner wrapper) ---------- */ /* When m…" at bounding box center [490, 242] width 500 height 297
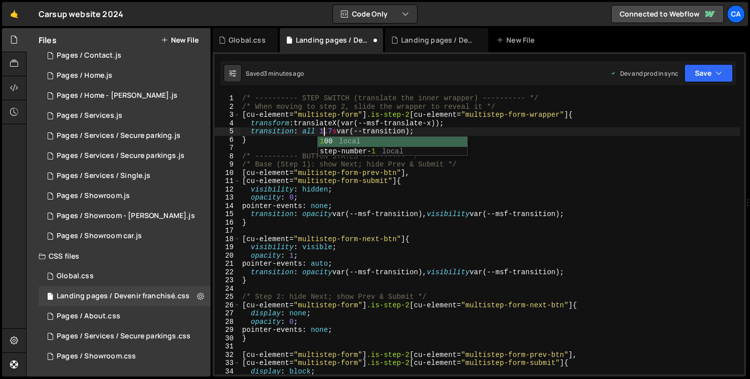
scroll to position [0, 6]
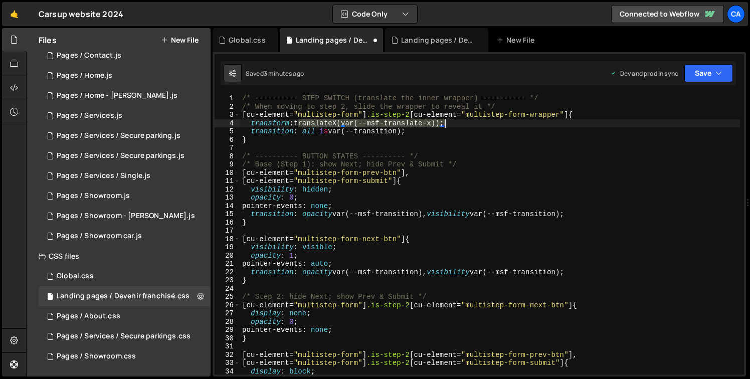
drag, startPoint x: 299, startPoint y: 123, endPoint x: 444, endPoint y: 125, distance: 145.4
click at [444, 125] on div "/* ---------- STEP SWITCH (translate the inner wrapper) ---------- */ /* When m…" at bounding box center [490, 242] width 500 height 297
click at [347, 124] on div "/* ---------- STEP SWITCH (translate the inner wrapper) ---------- */ /* When m…" at bounding box center [490, 234] width 500 height 280
drag, startPoint x: 345, startPoint y: 122, endPoint x: 440, endPoint y: 125, distance: 94.3
click at [440, 125] on div "/* ---------- STEP SWITCH (translate the inner wrapper) ---------- */ /* When m…" at bounding box center [490, 242] width 500 height 297
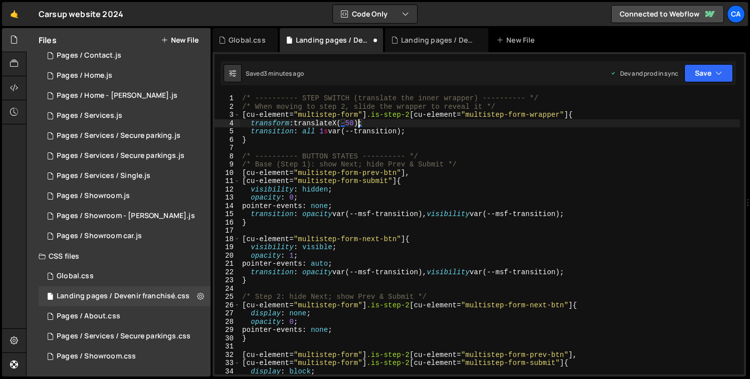
scroll to position [0, 8]
click at [321, 135] on div "/* ---------- STEP SWITCH (translate the inner wrapper) ---------- */ /* When m…" at bounding box center [490, 242] width 500 height 297
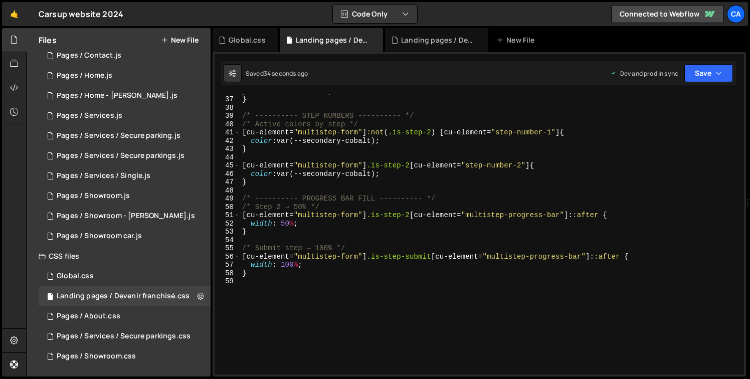
scroll to position [290, 0]
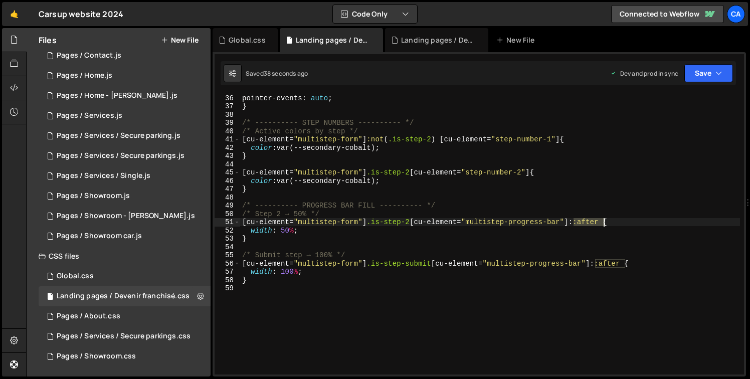
drag, startPoint x: 574, startPoint y: 225, endPoint x: 602, endPoint y: 224, distance: 28.6
click at [602, 224] on div "pointer-events : auto ; } /* ---------- STEP NUMBERS ---------- */ /* Active co…" at bounding box center [490, 242] width 500 height 297
drag, startPoint x: 597, startPoint y: 264, endPoint x: 625, endPoint y: 265, distance: 27.6
click at [625, 265] on div "pointer-events : auto ; } /* ---------- STEP NUMBERS ---------- */ /* Active co…" at bounding box center [490, 242] width 500 height 297
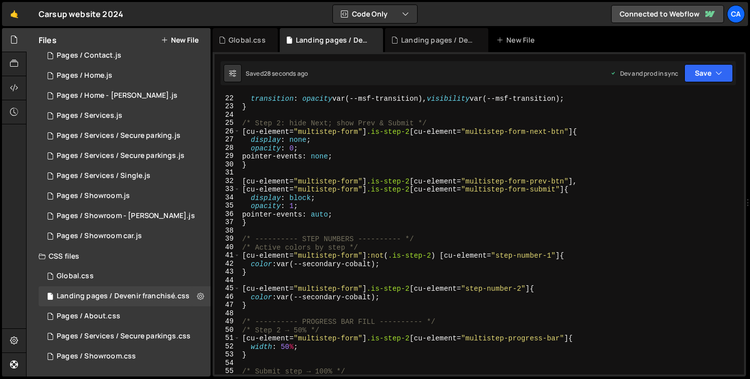
scroll to position [0, 0]
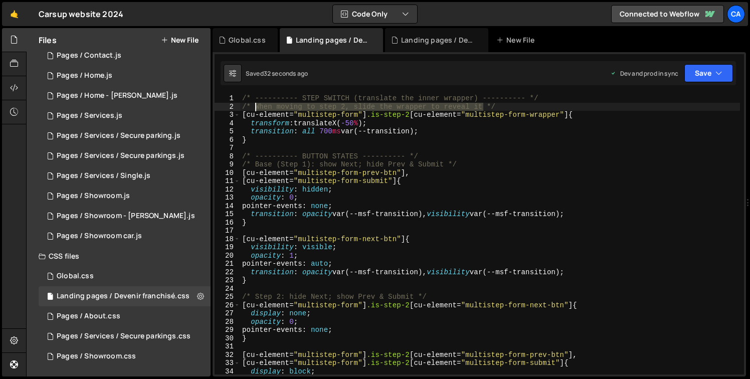
drag, startPoint x: 483, startPoint y: 106, endPoint x: 257, endPoint y: 109, distance: 226.6
click at [257, 109] on div "/* ---------- STEP SWITCH (translate the inner wrapper) ---------- */ /* When m…" at bounding box center [490, 242] width 500 height 297
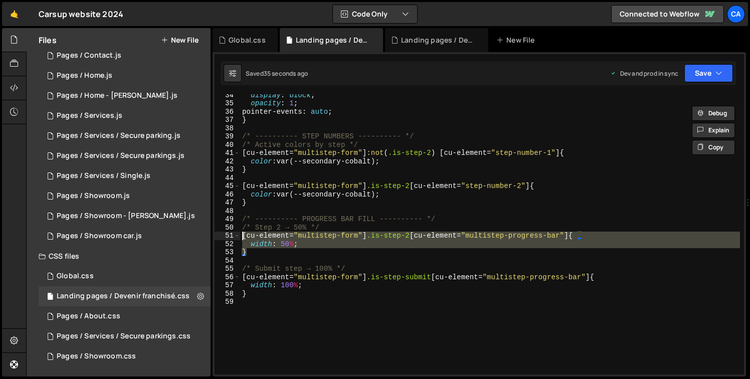
drag, startPoint x: 254, startPoint y: 248, endPoint x: 233, endPoint y: 234, distance: 25.2
click at [233, 234] on div "/* When moving to step 2, slide the wrapper to reveal it */ 34 35 36 37 38 39 4…" at bounding box center [479, 234] width 529 height 280
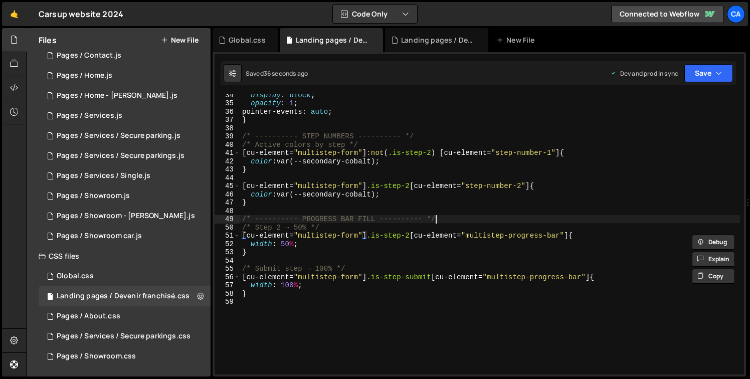
click at [452, 220] on div "display : block ; opacity : 1 ; pointer-events : auto ; } /* ---------- STEP NU…" at bounding box center [490, 239] width 500 height 297
type textarea "/* ---------- PROGRESS BAR FILL ---------- */"
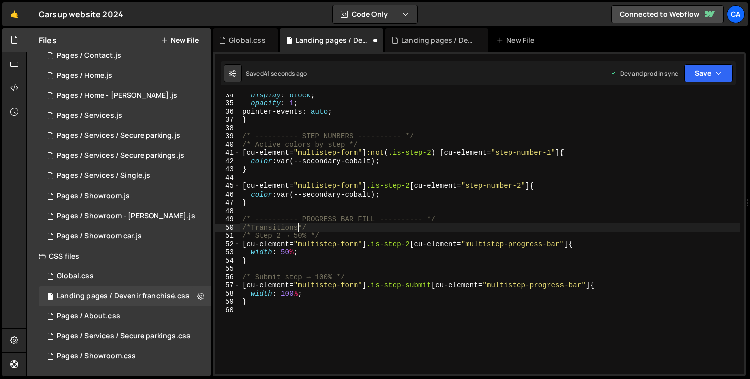
scroll to position [0, 4]
type textarea "/* Transitions */"
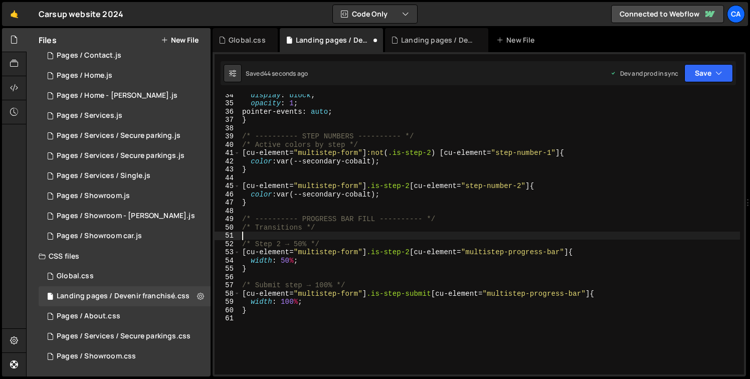
paste textarea "}"
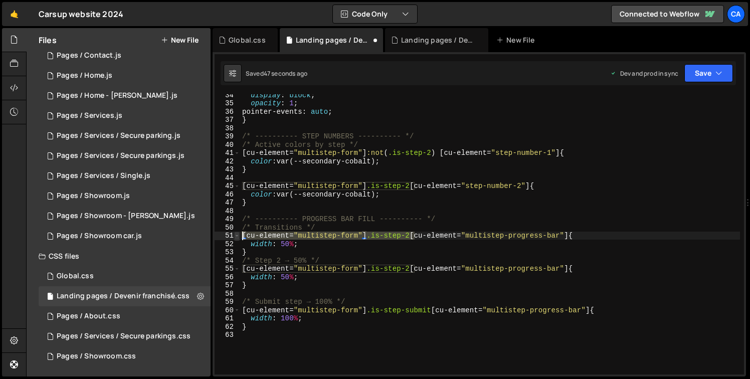
drag, startPoint x: 415, startPoint y: 237, endPoint x: 235, endPoint y: 238, distance: 179.9
click at [235, 238] on div "} 34 35 36 37 38 39 40 41 42 43 44 45 46 47 48 49 50 51 52 53 54 55 56 57 58 59…" at bounding box center [479, 234] width 529 height 280
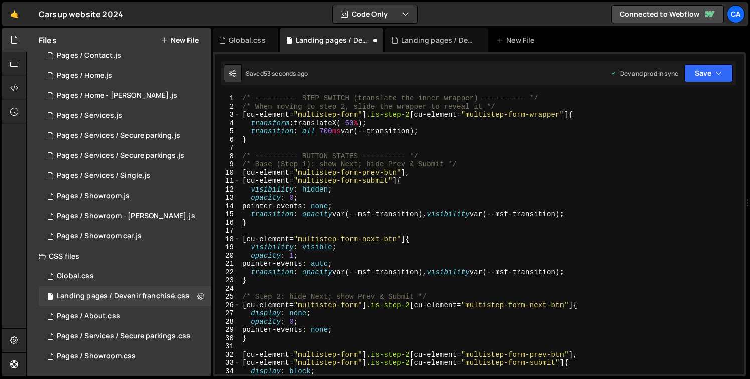
click at [309, 131] on div "/* ---------- STEP SWITCH (translate the inner wrapper) ---------- */ /* When m…" at bounding box center [490, 242] width 500 height 297
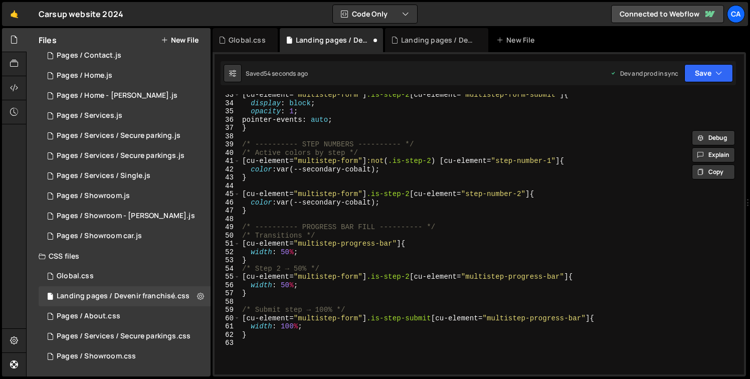
scroll to position [268, 0]
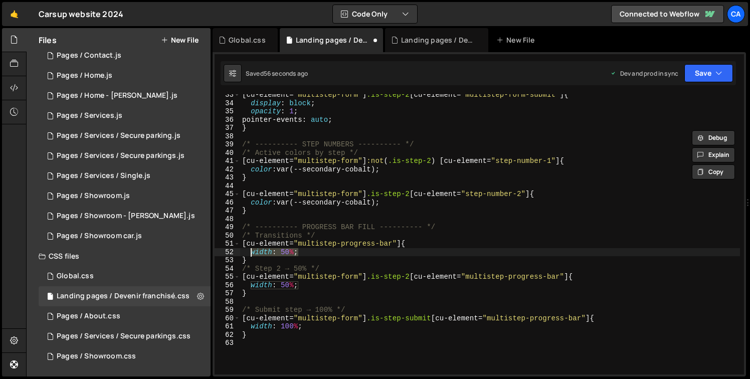
drag, startPoint x: 307, startPoint y: 251, endPoint x: 251, endPoint y: 251, distance: 56.6
click at [251, 251] on div "[ cu-element = " multistep-form " ] .is-step-2 [ cu-element = " multistep-form-…" at bounding box center [490, 239] width 500 height 297
type textarea "width: 50%;"
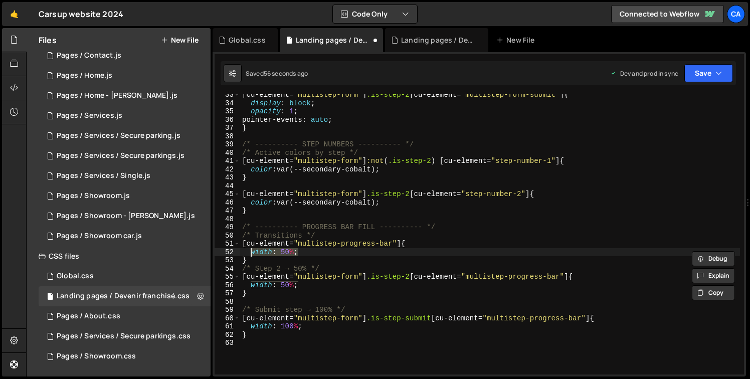
paste textarea
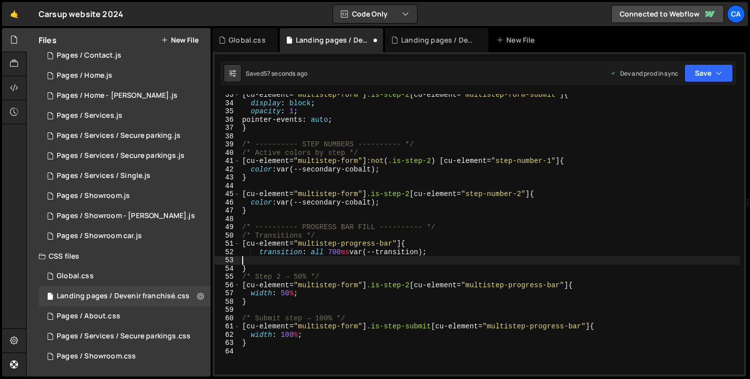
click at [317, 252] on div "[ cu-element = " multistep-form " ] .is-step-2 [ cu-element = " multistep-form-…" at bounding box center [490, 239] width 500 height 297
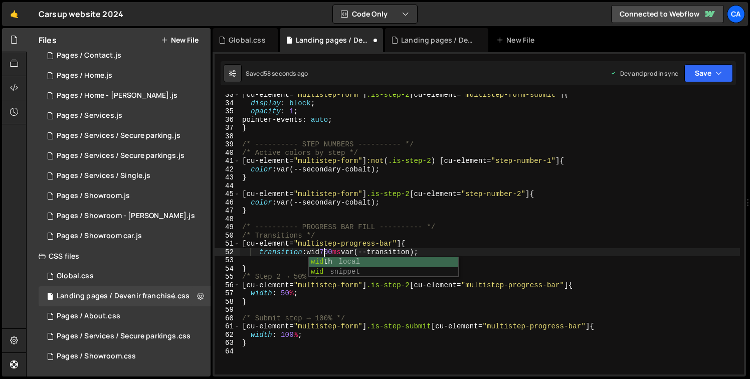
scroll to position [0, 6]
type textarea "transition: width 700ms var(--transition);"
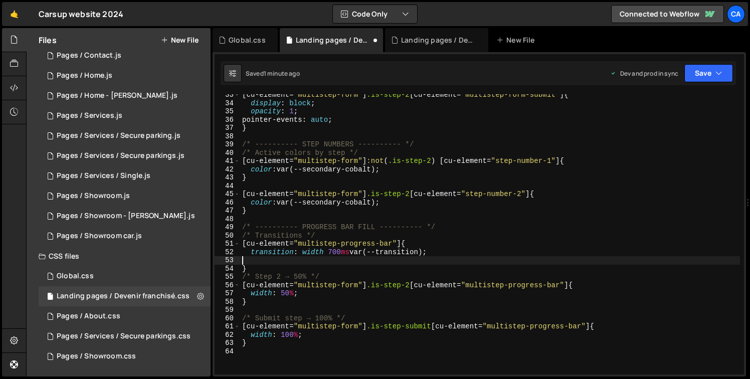
scroll to position [0, 0]
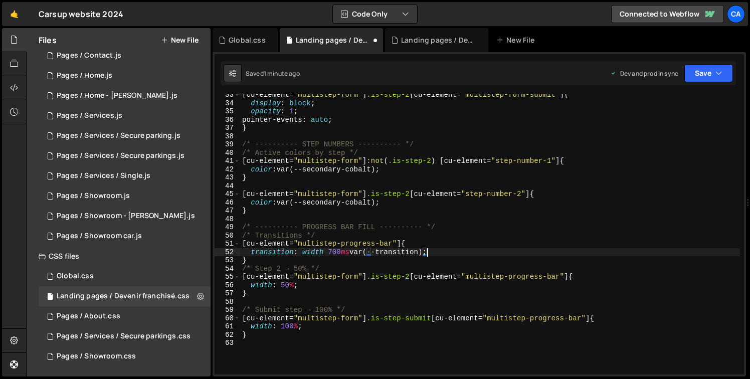
click at [399, 247] on div "[ cu-element = " multistep-form " ] .is-step-2 [ cu-element = " multistep-form-…" at bounding box center [490, 239] width 500 height 297
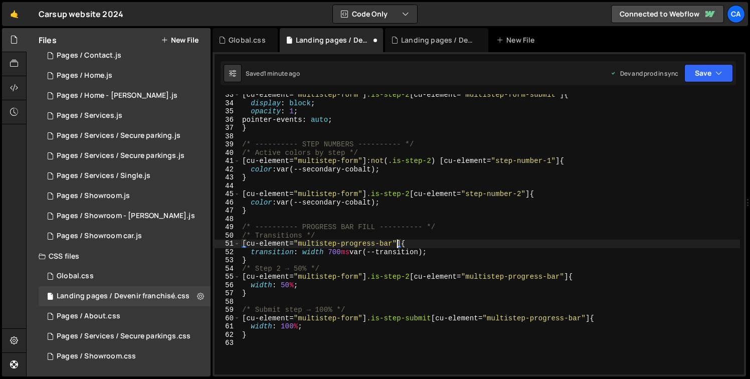
click at [400, 247] on div "[ cu-element = " multistep-form " ] .is-step-2 [ cu-element = " multistep-form-…" at bounding box center [490, 239] width 500 height 297
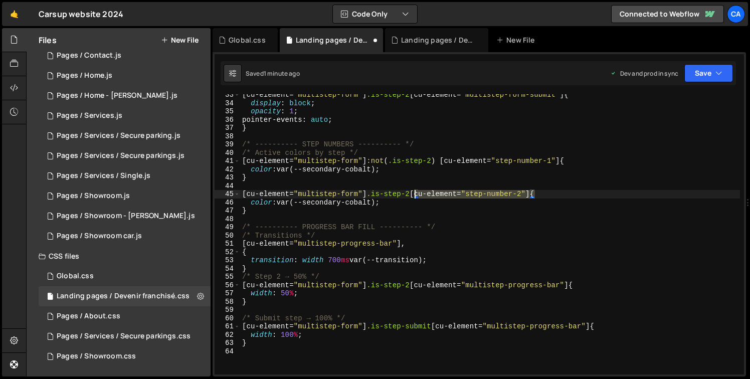
drag, startPoint x: 534, startPoint y: 191, endPoint x: 415, endPoint y: 194, distance: 118.8
click at [415, 194] on div "[ cu-element = " multistep-form " ] .is-step-2 [ cu-element = " multistep-form-…" at bounding box center [490, 239] width 500 height 297
click at [418, 245] on div "[ cu-element = " multistep-form " ] .is-step-2 [ cu-element = " multistep-form-…" at bounding box center [490, 239] width 500 height 297
type textarea "[cu-element="multistep-progress-bar"],"
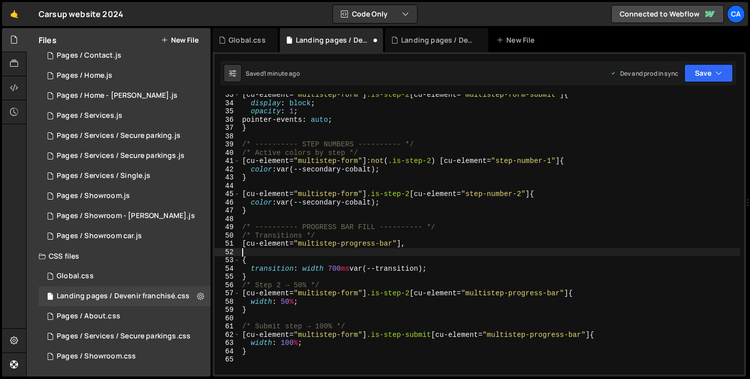
paste textarea "[cu-element="step-number-2"]"
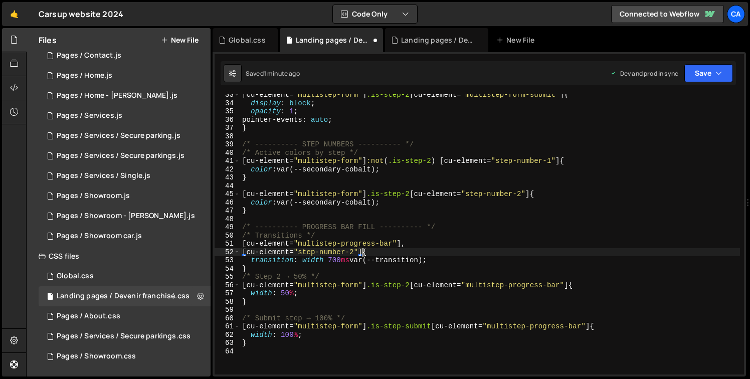
scroll to position [0, 9]
click at [316, 260] on div "[ cu-element = " multistep-form " ] .is-step-2 [ cu-element = " multistep-form-…" at bounding box center [490, 239] width 500 height 297
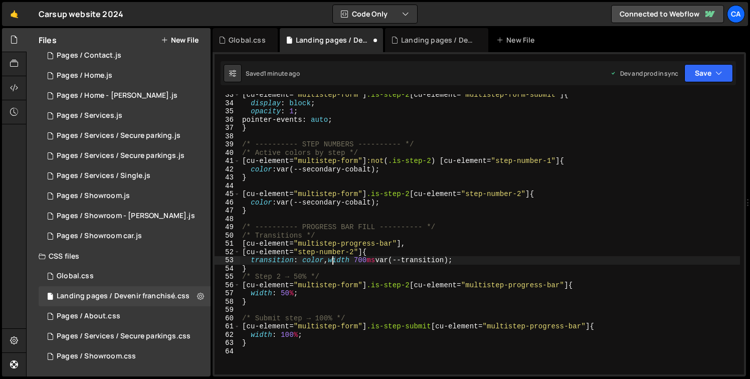
scroll to position [0, 6]
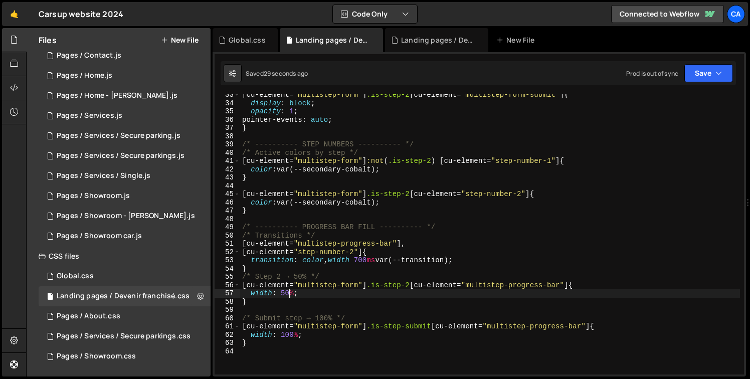
click at [289, 293] on div "[ cu-element = " multistep-form " ] .is-step-2 [ cu-element = " multistep-form-…" at bounding box center [490, 239] width 500 height 297
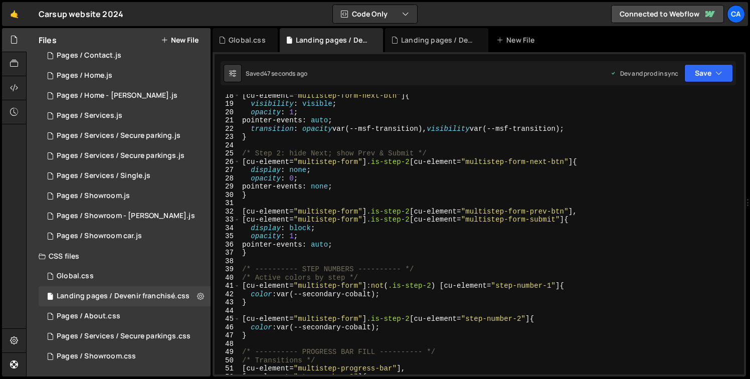
scroll to position [0, 0]
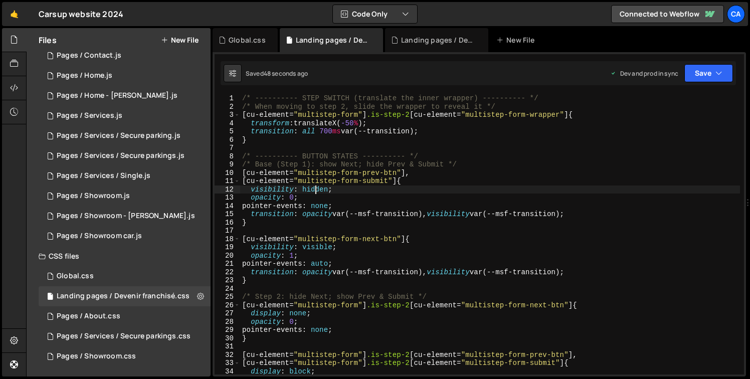
click at [315, 191] on div "/* ---------- STEP SWITCH (translate the inner wrapper) ---------- */ /* When m…" at bounding box center [490, 242] width 500 height 297
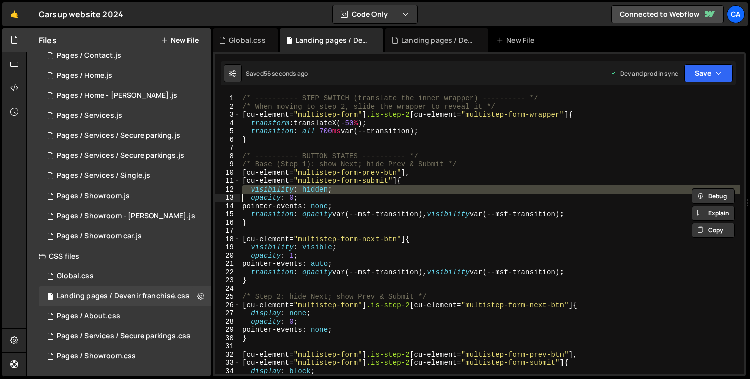
click at [280, 191] on div "/* ---------- STEP SWITCH (translate the inner wrapper) ---------- */ /* When m…" at bounding box center [490, 234] width 500 height 280
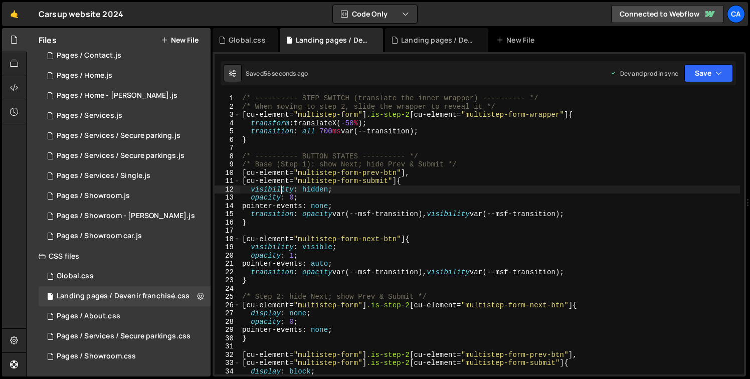
click at [280, 191] on div "/* ---------- STEP SWITCH (translate the inner wrapper) ---------- */ /* When m…" at bounding box center [490, 242] width 500 height 297
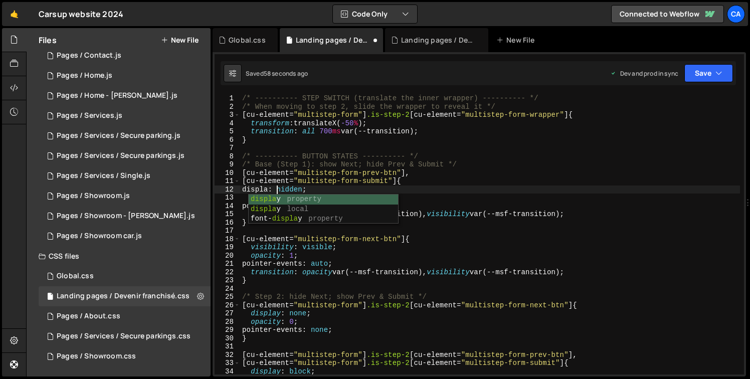
scroll to position [0, 3]
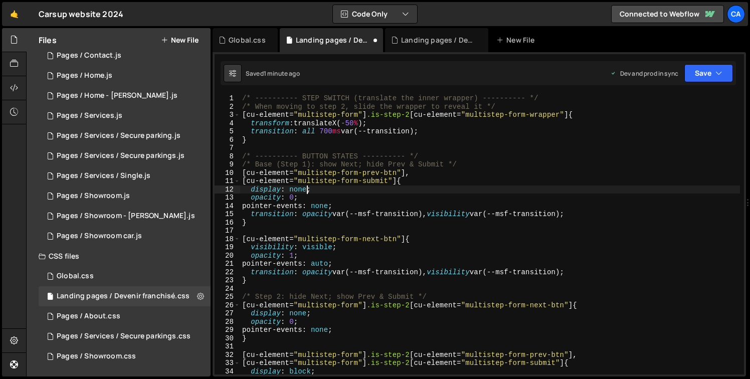
type textarea "opacity: 0;"
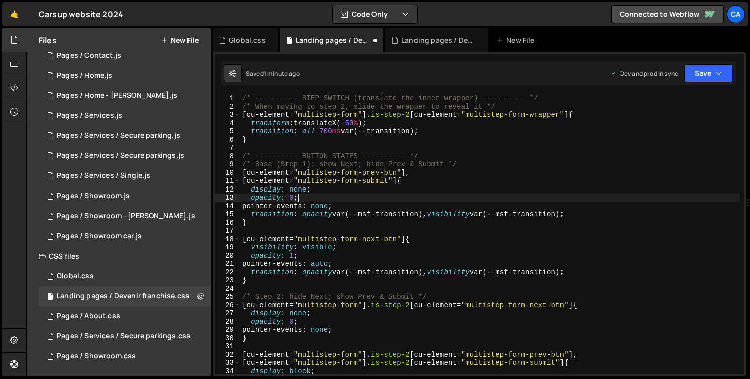
scroll to position [0, 0]
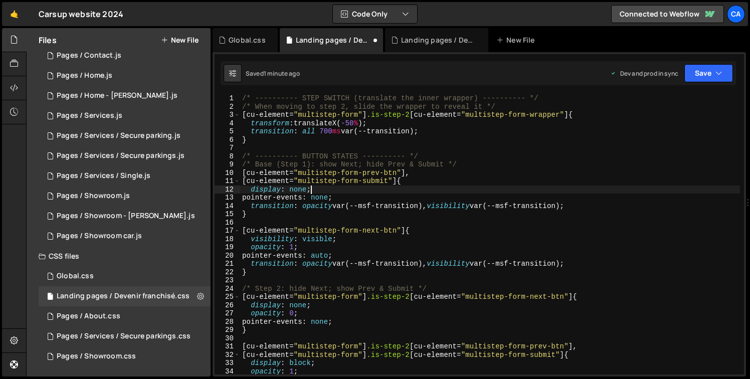
type textarea "pointer-events: none;"
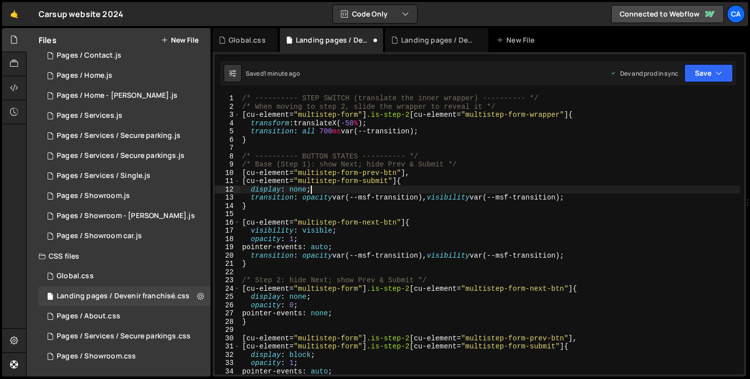
click at [312, 234] on div "/* ---------- STEP SWITCH (translate the inner wrapper) ---------- */ /* When m…" at bounding box center [490, 242] width 500 height 297
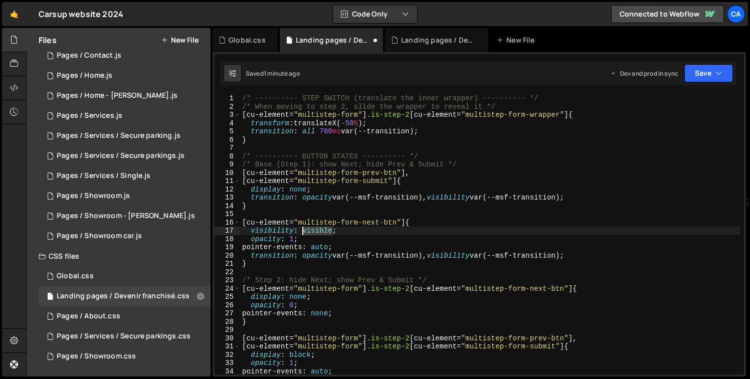
click at [312, 234] on div "/* ---------- STEP SWITCH (translate the inner wrapper) ---------- */ /* When m…" at bounding box center [490, 242] width 500 height 297
type textarea "visibility: visible; opacity: 1;"
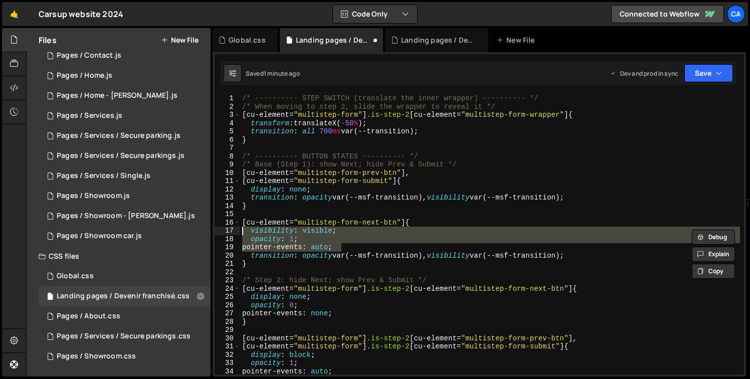
drag, startPoint x: 345, startPoint y: 246, endPoint x: 216, endPoint y: 233, distance: 130.0
click at [216, 233] on div "visibility: visible; opacity: 1; 1 2 3 4 5 6 7 8 9 10 11 12 13 14 15 16 17 18 1…" at bounding box center [479, 234] width 529 height 280
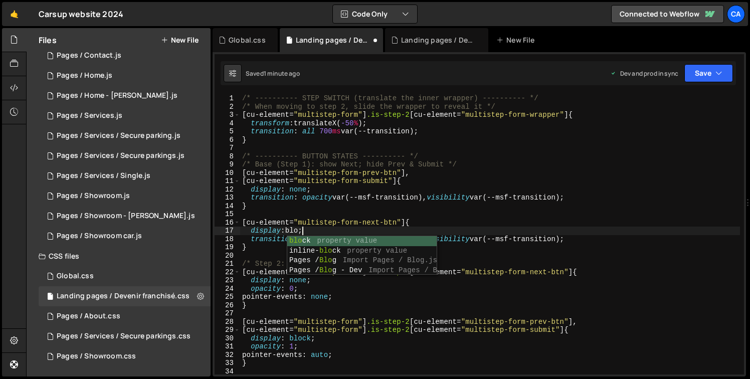
scroll to position [0, 5]
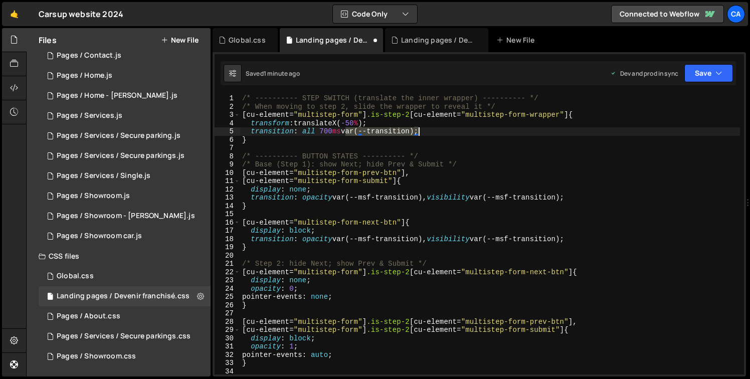
drag, startPoint x: 347, startPoint y: 131, endPoint x: 417, endPoint y: 130, distance: 69.2
click at [417, 130] on div "/* ---------- STEP SWITCH (translate the inner wrapper) ---------- */ /* When m…" at bounding box center [490, 242] width 500 height 297
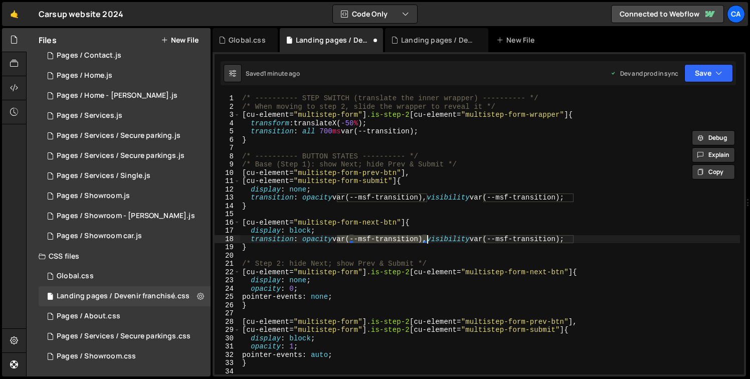
drag, startPoint x: 338, startPoint y: 239, endPoint x: 429, endPoint y: 240, distance: 90.2
click at [429, 240] on div "/* ---------- STEP SWITCH (translate the inner wrapper) ---------- */ /* When m…" at bounding box center [490, 242] width 500 height 297
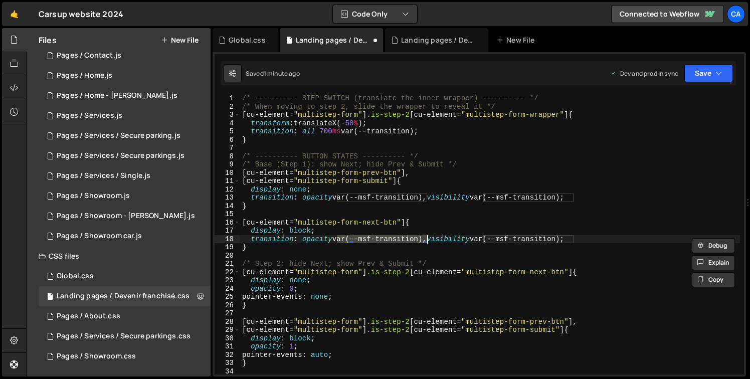
paste textarea
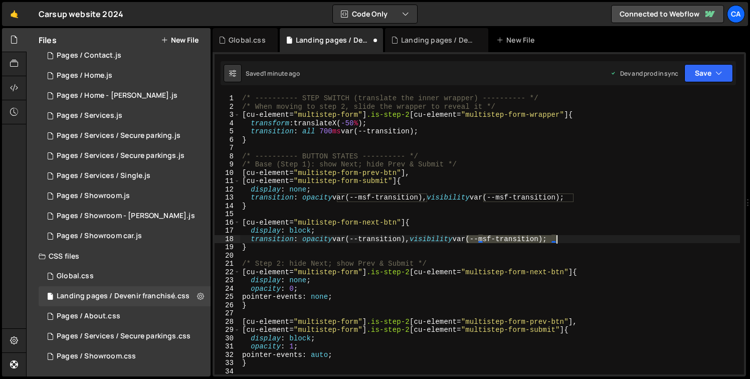
drag, startPoint x: 467, startPoint y: 239, endPoint x: 555, endPoint y: 237, distance: 88.2
click at [555, 237] on div "/* ---------- STEP SWITCH (translate the inner wrapper) ---------- */ /* When m…" at bounding box center [490, 242] width 500 height 297
paste textarea
click at [331, 134] on div "/* ---------- STEP SWITCH (translate the inner wrapper) ---------- */ /* When m…" at bounding box center [490, 242] width 500 height 297
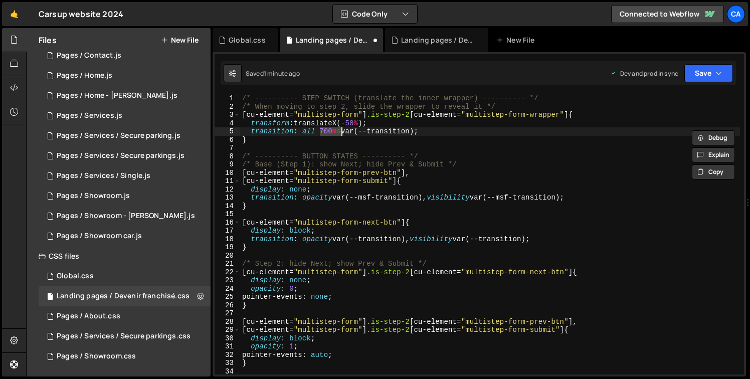
click at [337, 239] on div "/* ---------- STEP SWITCH (translate the inner wrapper) ---------- */ /* When m…" at bounding box center [490, 242] width 500 height 297
paste textarea "700ms"
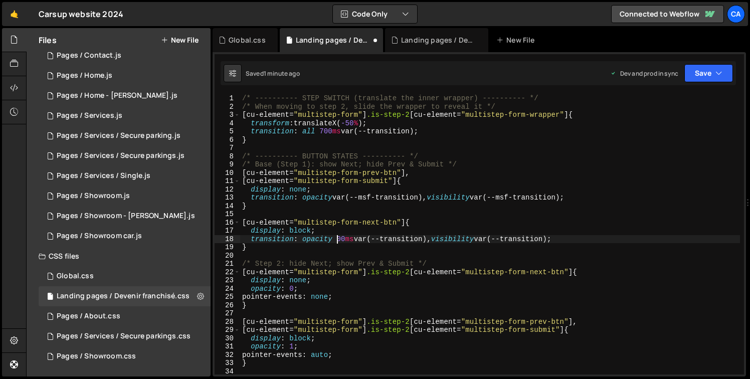
scroll to position [0, 7]
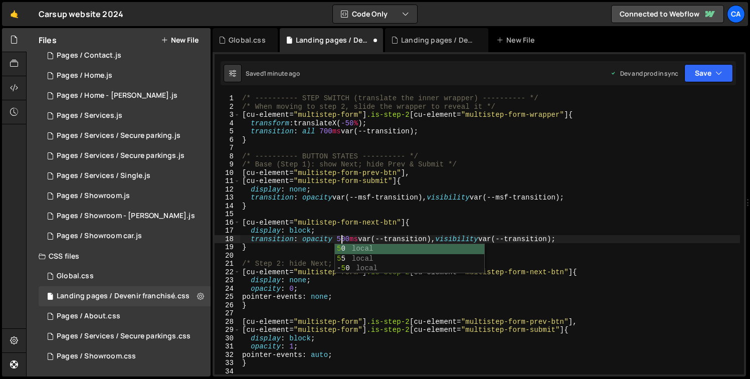
click at [492, 241] on div "/* ---------- STEP SWITCH (translate the inner wrapper) ---------- */ /* When m…" at bounding box center [490, 242] width 500 height 297
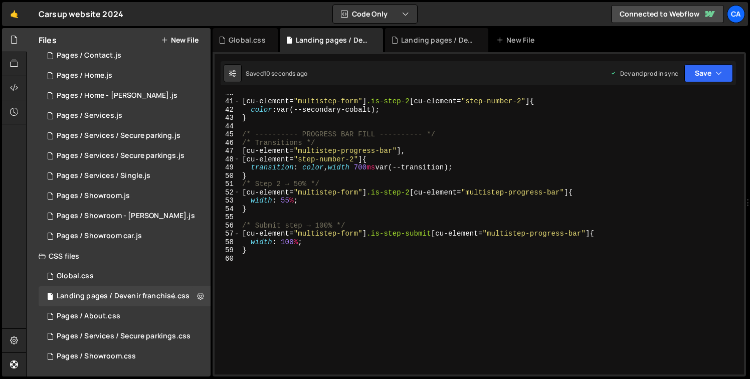
scroll to position [56, 0]
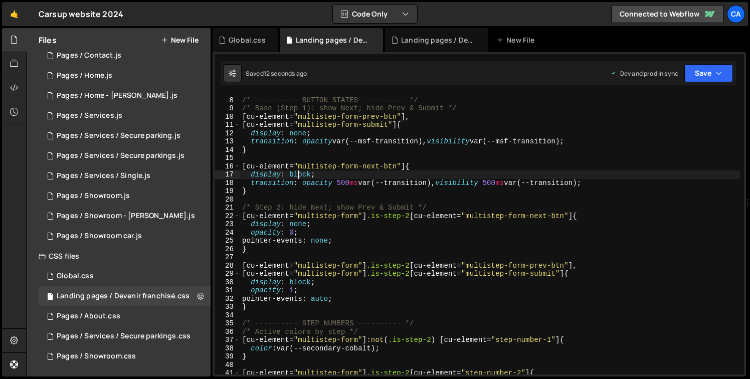
click at [300, 173] on div "/* ---------- BUTTON STATES ---------- */ /* Base (Step 1): show Next; hide Pre…" at bounding box center [490, 236] width 500 height 297
click at [302, 226] on div "/* ---------- BUTTON STATES ---------- */ /* Base (Step 1): show Next; hide Pre…" at bounding box center [490, 236] width 500 height 297
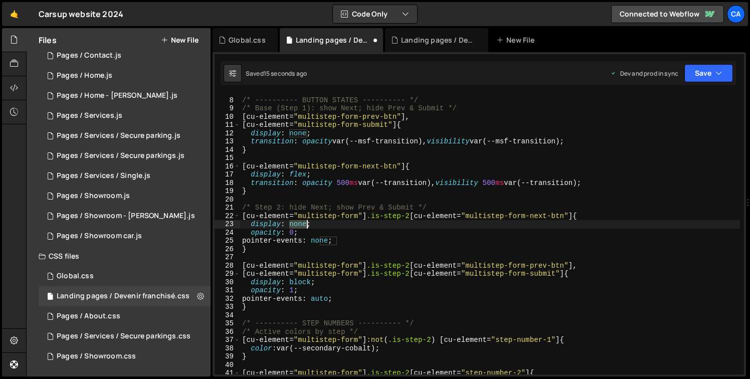
click at [302, 226] on div "/* ---------- BUTTON STATES ---------- */ /* Base (Step 1): show Next; hide Pre…" at bounding box center [490, 236] width 500 height 297
click at [305, 283] on div "/* ---------- BUTTON STATES ---------- */ /* Base (Step 1): show Next; hide Pre…" at bounding box center [490, 236] width 500 height 297
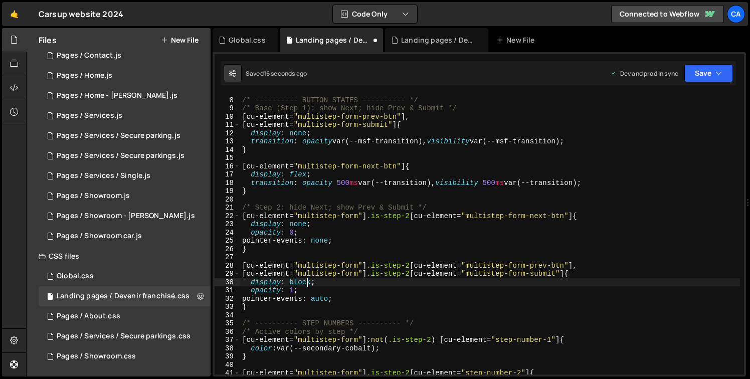
click at [305, 283] on div "/* ---------- BUTTON STATES ---------- */ /* Base (Step 1): show Next; hide Pre…" at bounding box center [490, 236] width 500 height 297
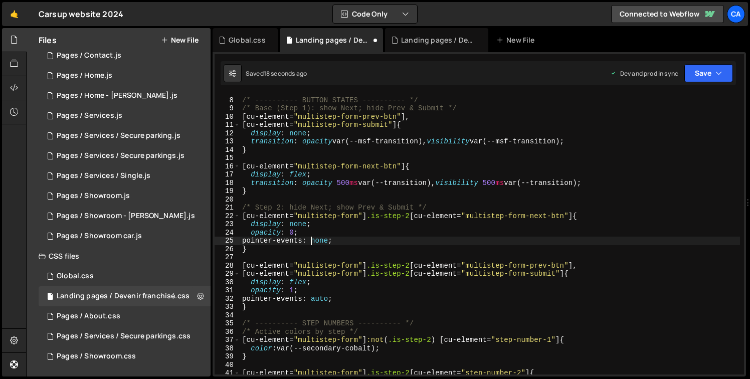
click at [310, 239] on div "/* ---------- BUTTON STATES ---------- */ /* Base (Step 1): show Next; hide Pre…" at bounding box center [490, 236] width 500 height 297
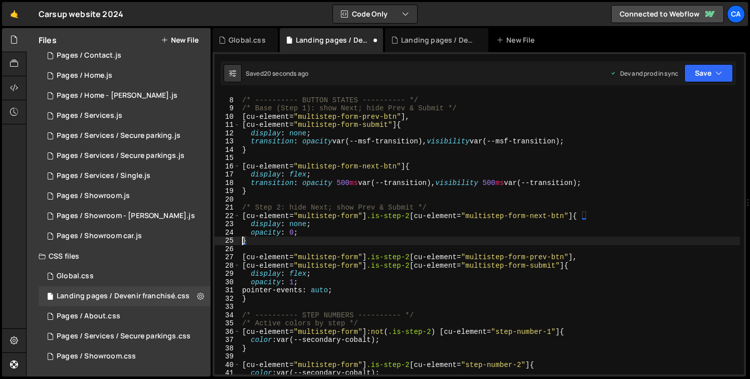
scroll to position [0, 0]
type textarea "opacity: 0;"
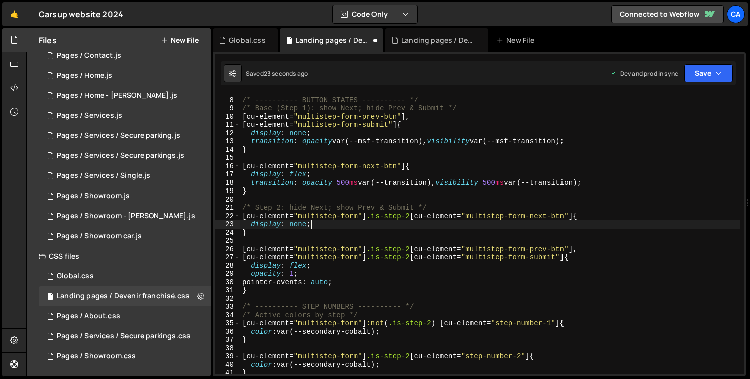
type textarea "}"
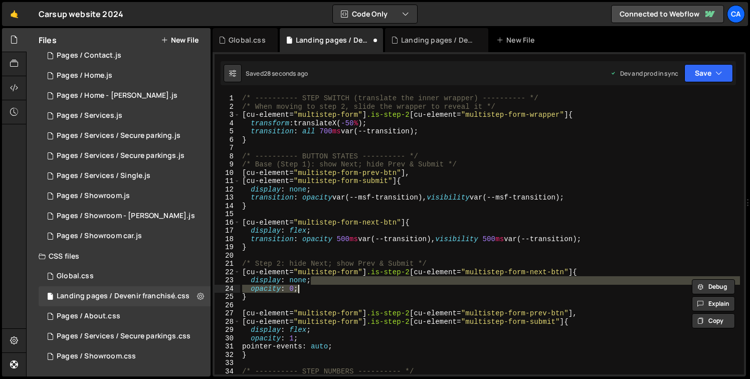
click at [296, 288] on div "/* ---------- STEP SWITCH (translate the inner wrapper) ---------- */ /* When m…" at bounding box center [490, 234] width 500 height 280
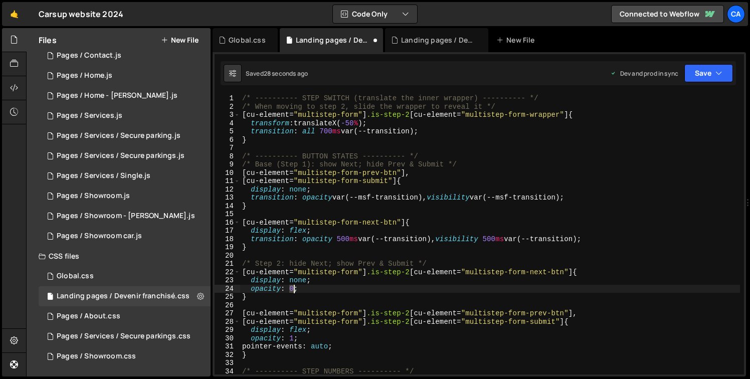
click at [296, 288] on div "/* ---------- STEP SWITCH (translate the inner wrapper) ---------- */ /* When m…" at bounding box center [490, 242] width 500 height 297
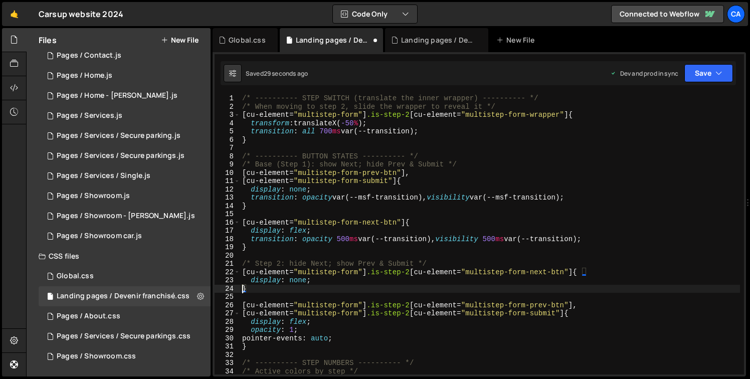
click at [324, 338] on div "/* ---------- STEP SWITCH (translate the inner wrapper) ---------- */ /* When m…" at bounding box center [490, 242] width 500 height 297
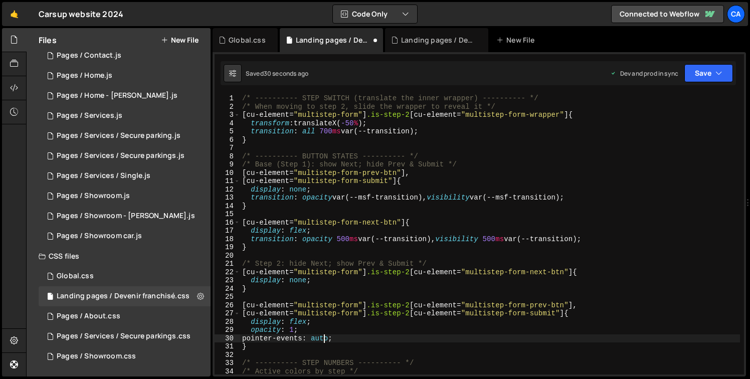
click at [324, 338] on div "/* ---------- STEP SWITCH (translate the inner wrapper) ---------- */ /* When m…" at bounding box center [490, 242] width 500 height 297
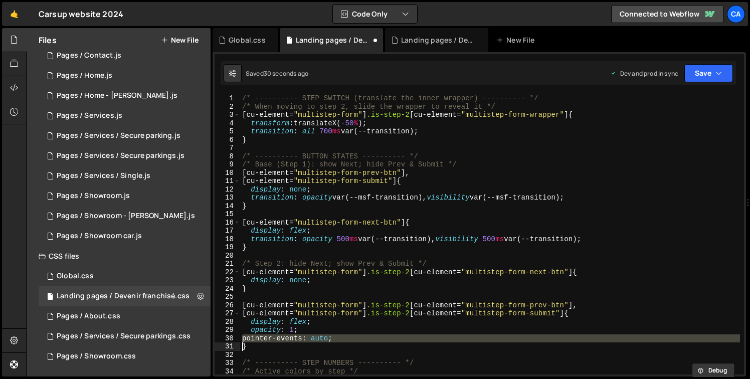
click at [324, 338] on div "/* ---------- STEP SWITCH (translate the inner wrapper) ---------- */ /* When m…" at bounding box center [490, 242] width 500 height 297
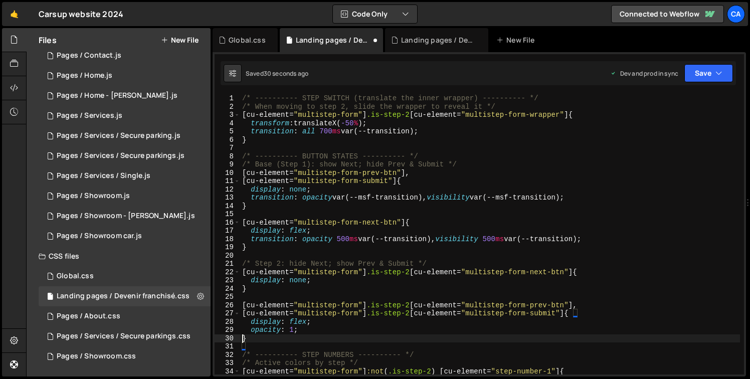
click at [310, 333] on div "/* ---------- STEP SWITCH (translate the inner wrapper) ---------- */ /* When m…" at bounding box center [490, 242] width 500 height 297
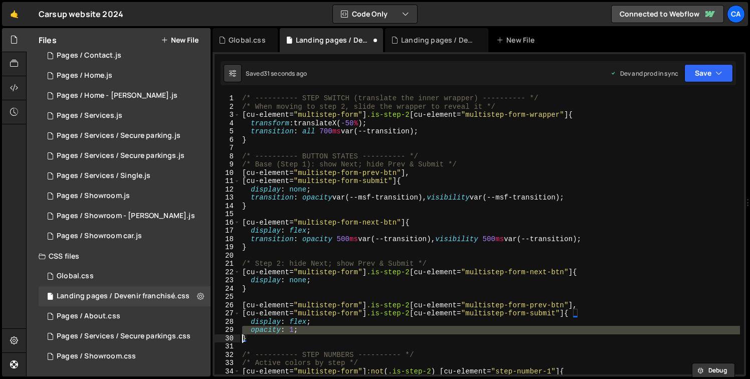
click at [310, 333] on div "/* ---------- STEP SWITCH (translate the inner wrapper) ---------- */ /* When m…" at bounding box center [490, 242] width 500 height 297
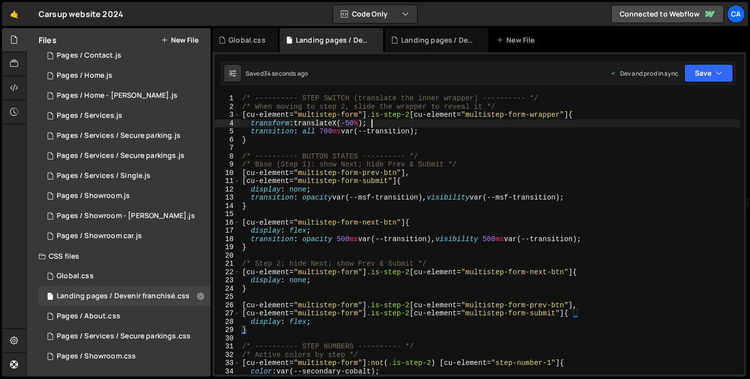
click at [409, 121] on div "/* ---------- STEP SWITCH (translate the inner wrapper) ---------- */ /* When m…" at bounding box center [490, 242] width 500 height 297
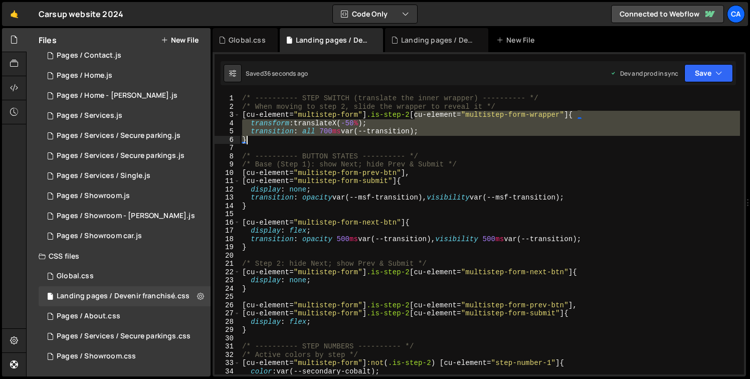
drag, startPoint x: 414, startPoint y: 116, endPoint x: 431, endPoint y: 138, distance: 28.3
click at [431, 138] on div "/* ---------- STEP SWITCH (translate the inner wrapper) ---------- */ /* When m…" at bounding box center [490, 242] width 500 height 297
click at [565, 105] on div "/* ---------- STEP SWITCH (translate the inner wrapper) ---------- */ /* When m…" at bounding box center [490, 242] width 500 height 297
type textarea "/* When moving to step 2, slide the wrapper to reveal it */"
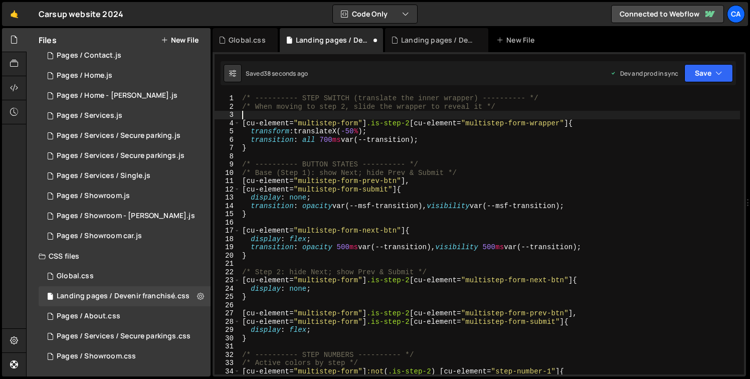
paste textarea "}"
type textarea "}"
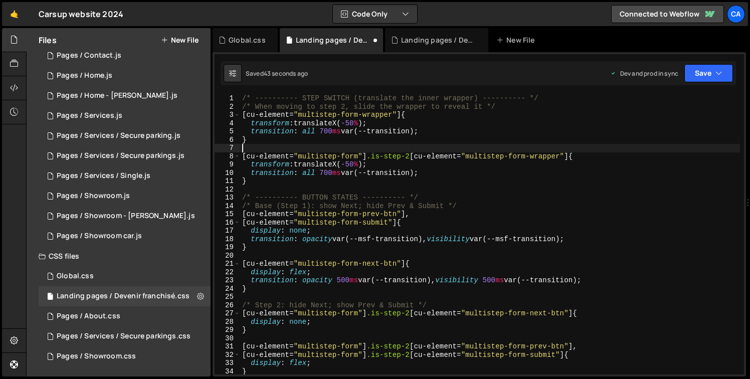
click at [343, 171] on div "/* ---------- STEP SWITCH (translate the inner wrapper) ---------- */ /* When m…" at bounding box center [490, 242] width 500 height 297
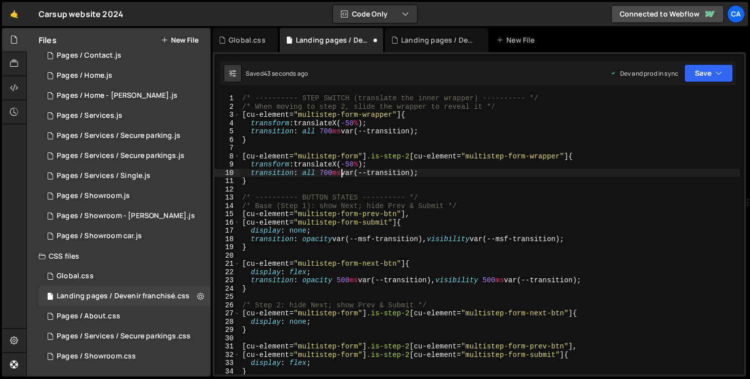
click at [343, 171] on div "/* ---------- STEP SWITCH (translate the inner wrapper) ---------- */ /* When m…" at bounding box center [490, 242] width 500 height 297
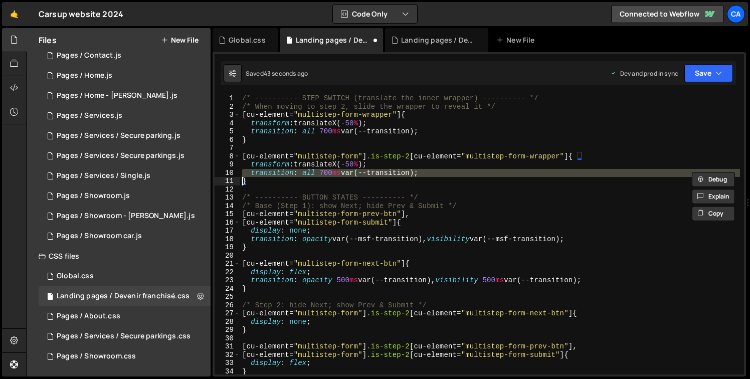
click at [343, 171] on div "/* ---------- STEP SWITCH (translate the inner wrapper) ---------- */ /* When m…" at bounding box center [490, 242] width 500 height 297
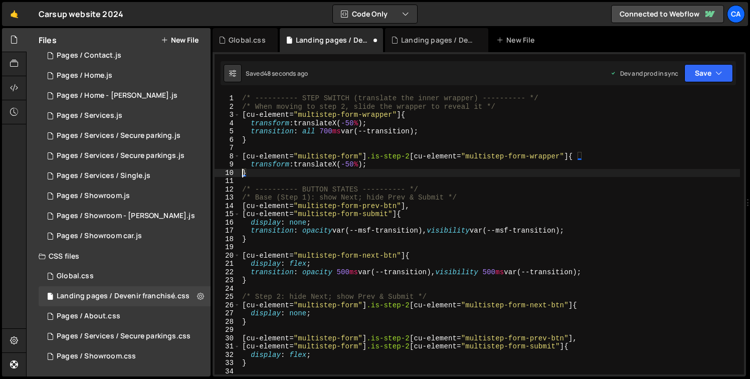
click at [348, 125] on div "/* ---------- STEP SWITCH (translate the inner wrapper) ---------- */ /* When m…" at bounding box center [490, 242] width 500 height 297
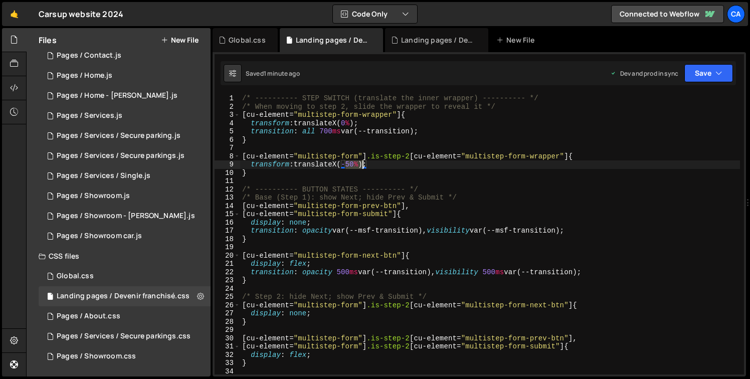
drag, startPoint x: 346, startPoint y: 164, endPoint x: 362, endPoint y: 165, distance: 16.1
click at [362, 164] on div "/* ---------- STEP SWITCH (translate the inner wrapper) ---------- */ /* When m…" at bounding box center [490, 242] width 500 height 297
paste textarea "calc(-50% - 25px)"
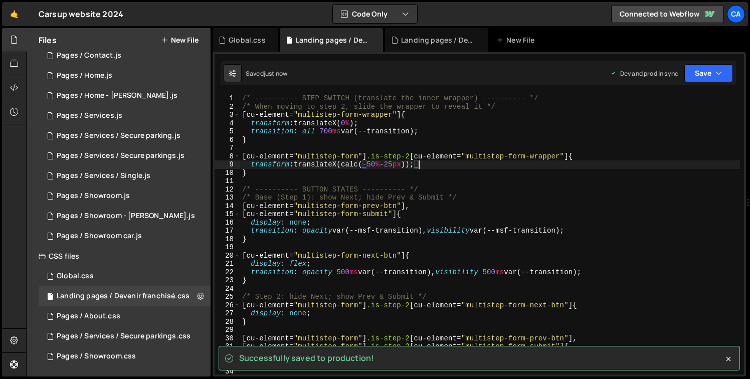
click at [324, 133] on div "/* ---------- STEP SWITCH (translate the inner wrapper) ---------- */ /* When m…" at bounding box center [490, 242] width 500 height 297
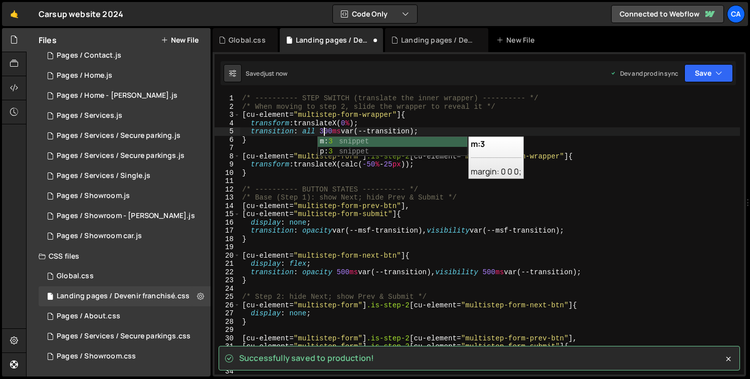
scroll to position [0, 6]
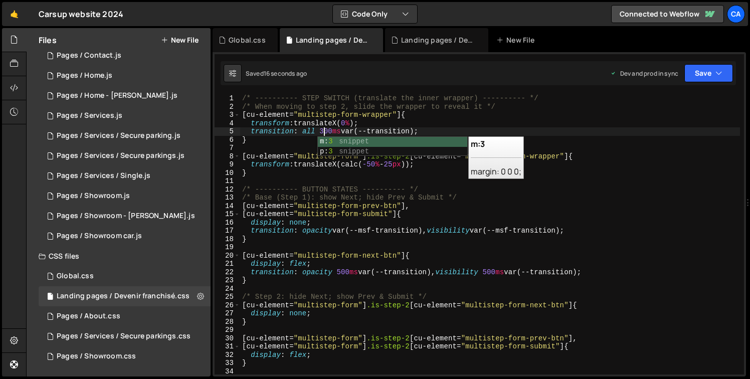
click at [384, 219] on div "/* ---------- STEP SWITCH (translate the inner wrapper) ---------- */ /* When m…" at bounding box center [490, 242] width 500 height 297
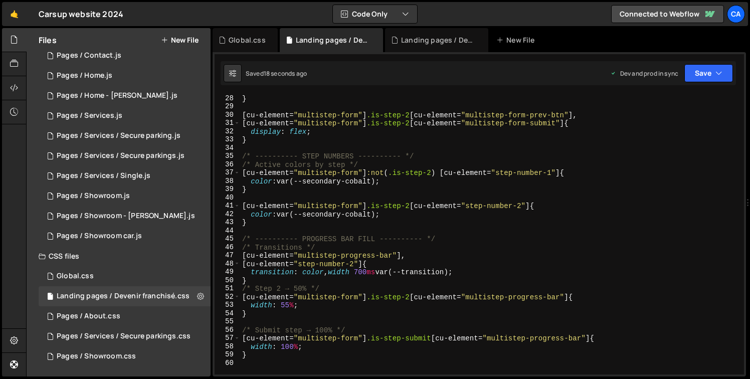
scroll to position [232, 0]
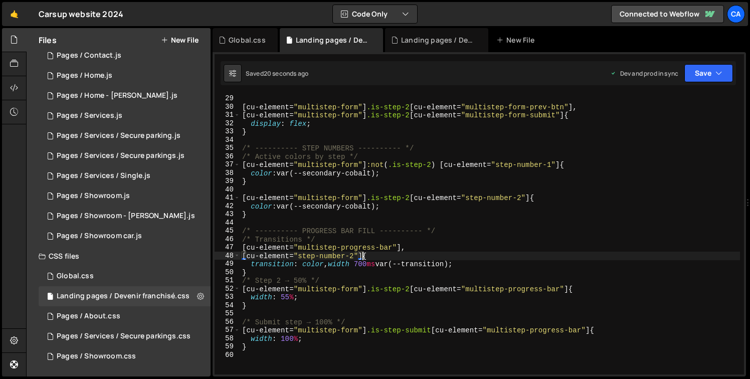
click at [361, 258] on div "} [ cu-element = " multistep-form " ] .is-step-2 [ cu-element = " multistep-for…" at bounding box center [490, 234] width 500 height 297
drag, startPoint x: 362, startPoint y: 257, endPoint x: 235, endPoint y: 261, distance: 127.9
click at [235, 261] on div "[cu-element="step-number-2"] { 28 29 30 31 32 33 34 35 36 37 38 39 40 41 42 43 …" at bounding box center [479, 234] width 529 height 280
drag, startPoint x: 242, startPoint y: 257, endPoint x: 362, endPoint y: 257, distance: 120.3
click at [362, 257] on div "} [ cu-element = " multistep-form " ] .is-step-2 [ cu-element = " multistep-for…" at bounding box center [490, 234] width 500 height 297
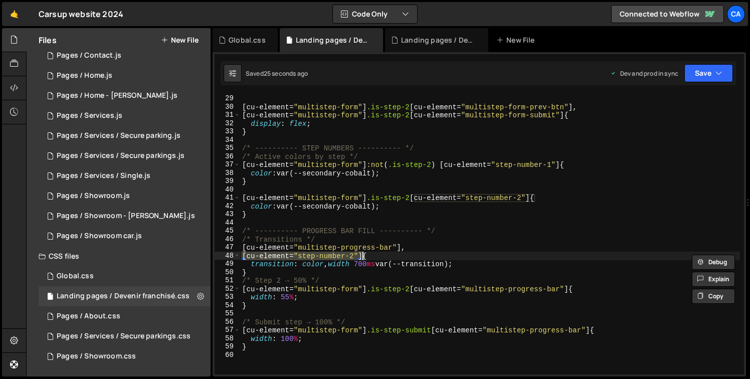
click at [281, 273] on div "} [ cu-element = " multistep-form " ] .is-step-2 [ cu-element = " multistep-for…" at bounding box center [490, 234] width 500 height 297
type textarea "}"
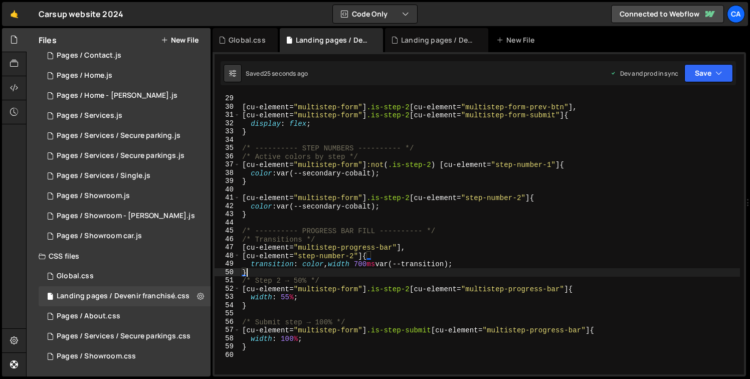
scroll to position [0, 0]
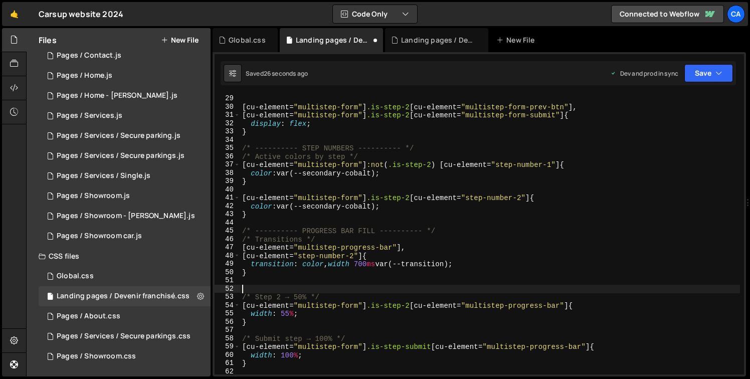
paste textarea "[cu-element="step-number-2"]"
type textarea "[cu-element="step-number-2"]"
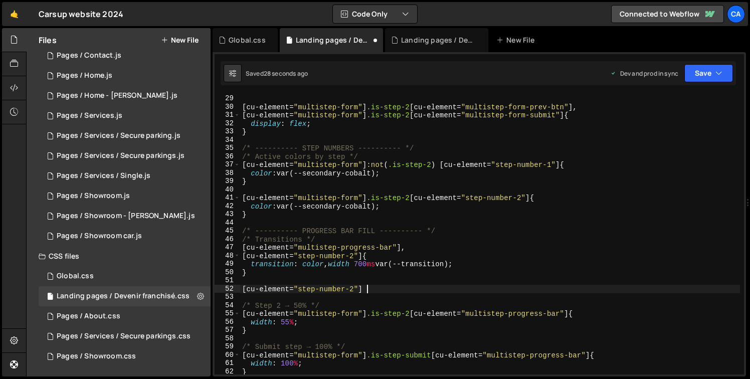
scroll to position [0, 8]
type textarea "[cu-element="step-number-2"] {"
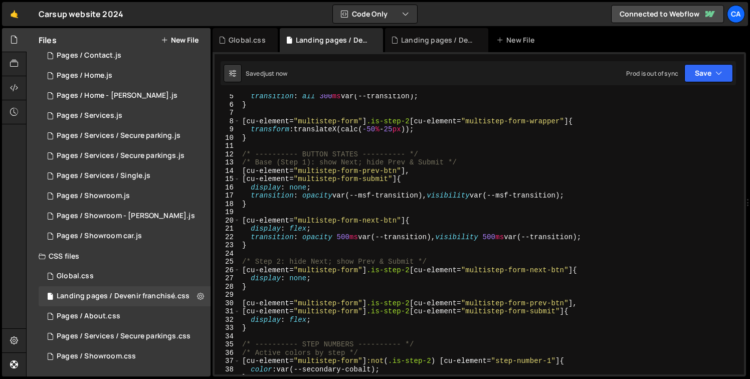
scroll to position [0, 0]
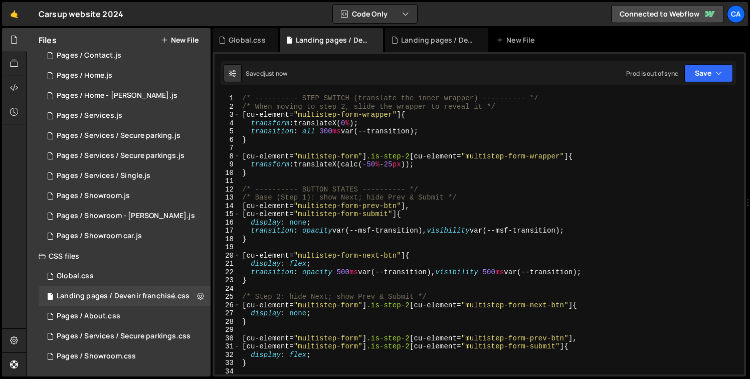
click at [326, 135] on div "/* ---------- STEP SWITCH (translate the inner wrapper) ---------- */ /* When m…" at bounding box center [490, 242] width 500 height 297
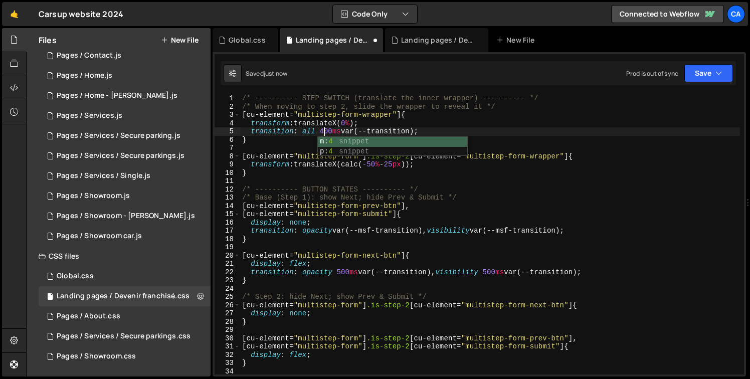
scroll to position [0, 6]
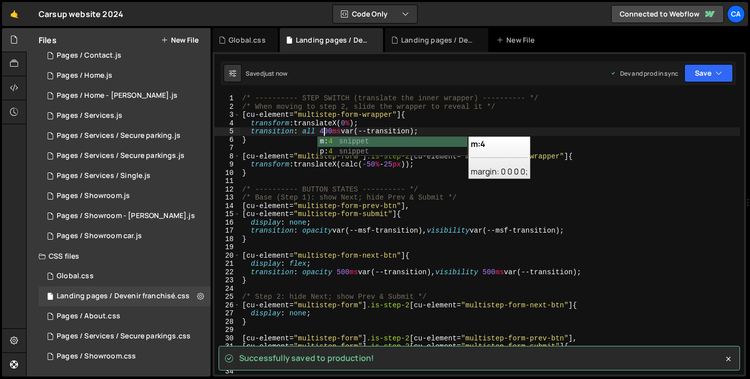
type textarea "transition: all 400ms var(--transition);"
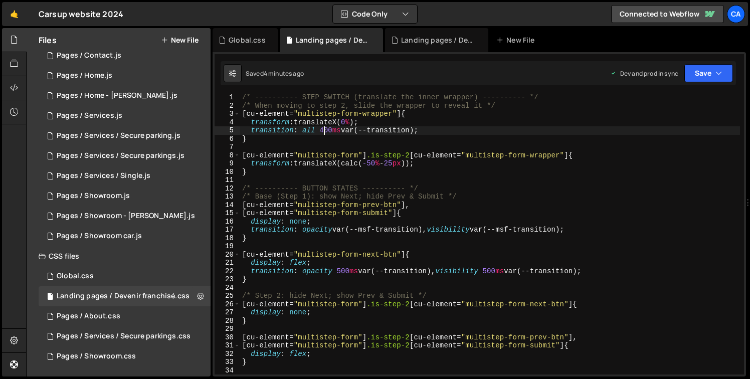
scroll to position [165, 0]
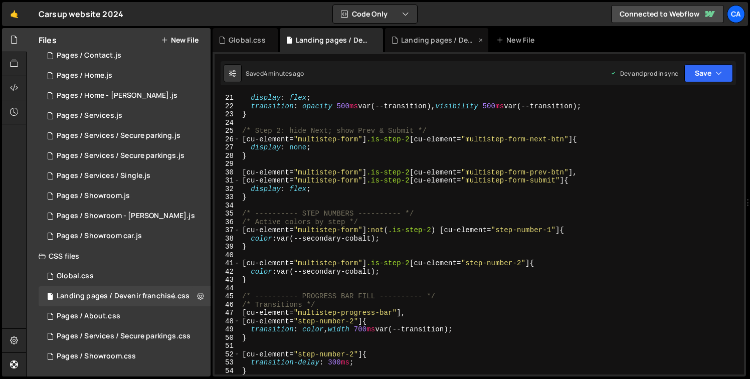
click at [401, 47] on div "Landing pages / Devenir franchisé.js" at bounding box center [436, 40] width 103 height 24
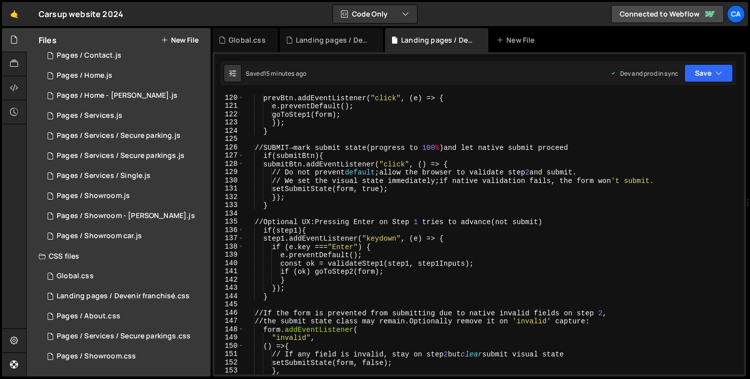
scroll to position [1179, 0]
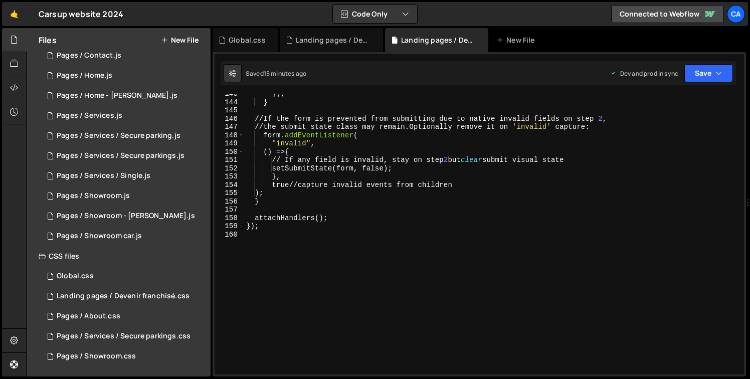
type textarea "attachHandlers();"
click at [348, 217] on div "} ); } // If the form is prevented from submitting due to native invalid fields…" at bounding box center [492, 238] width 496 height 297
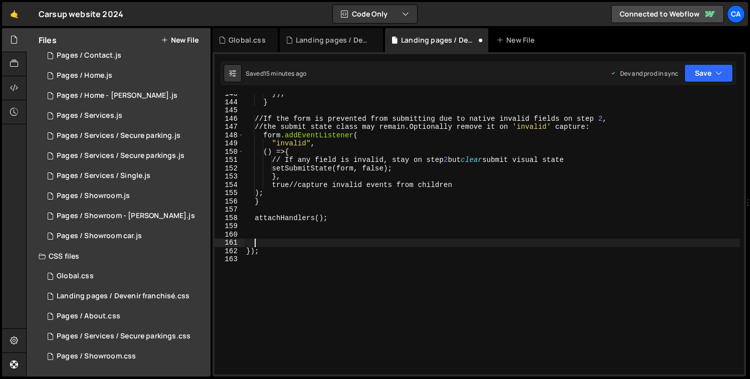
paste textarea "});"
type textarea "});"
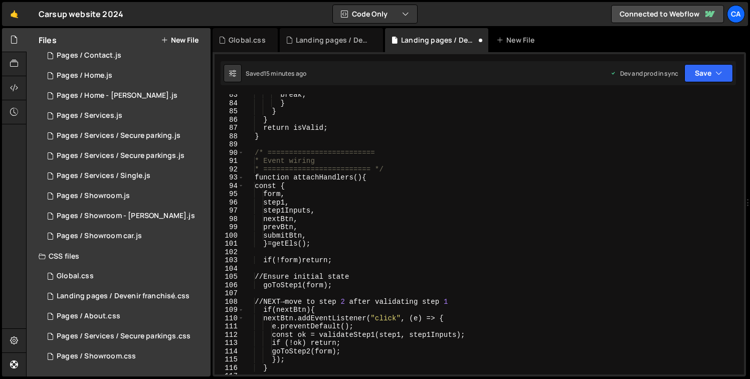
scroll to position [609, 0]
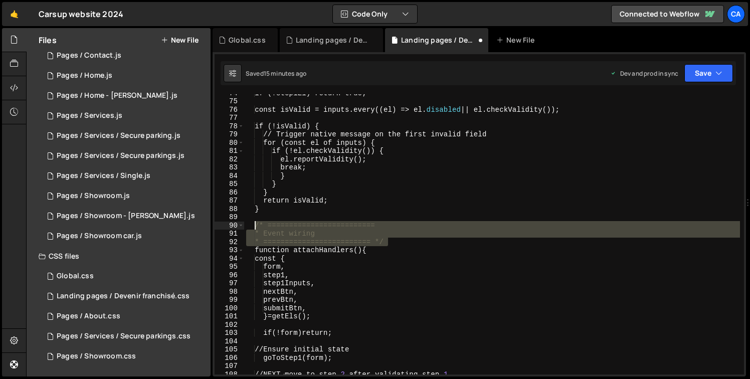
drag, startPoint x: 387, startPoint y: 242, endPoint x: 255, endPoint y: 223, distance: 133.2
click at [255, 223] on div "if (!step1El) return true ; const isValid = inputs.every((el) => el. disabled |…" at bounding box center [492, 237] width 496 height 297
type textarea "/* ========================= * Event wiring"
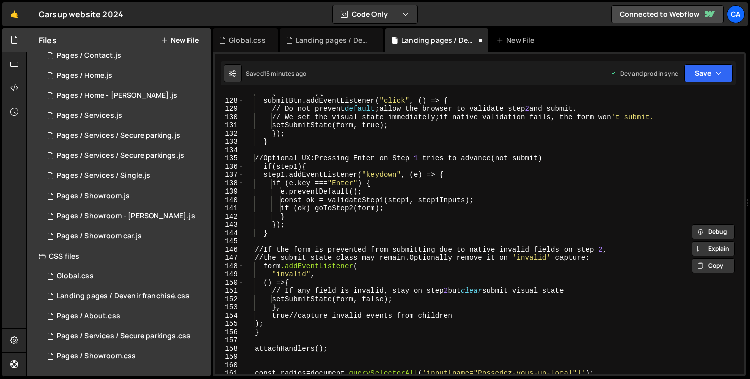
scroll to position [1167, 0]
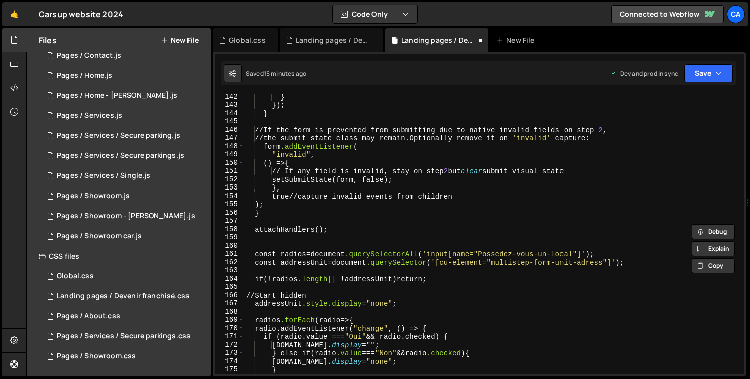
click at [297, 243] on div "} } ); } // If the form is prevented from submitting due to native invalid fiel…" at bounding box center [492, 241] width 496 height 297
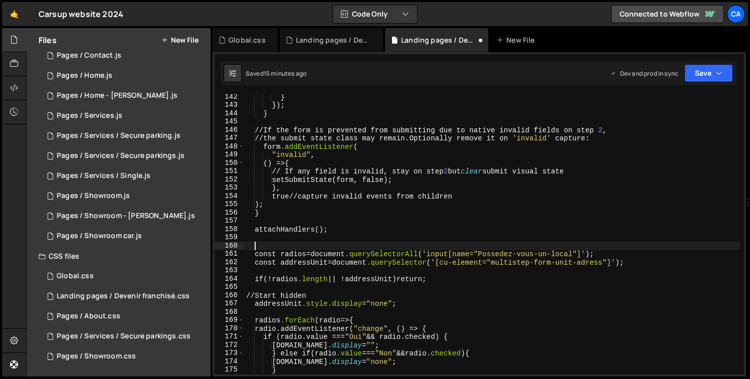
paste textarea "* ========================= */"
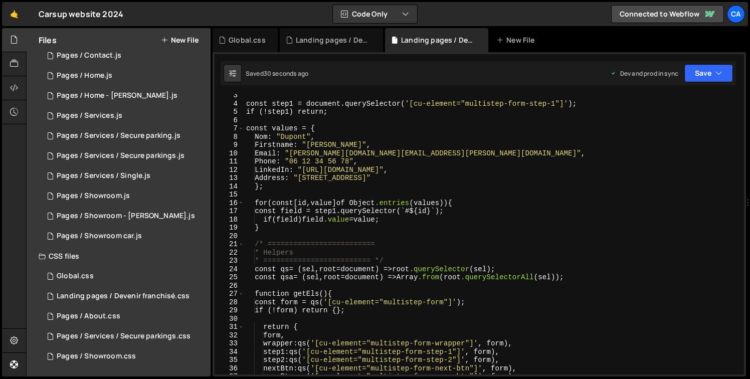
scroll to position [0, 0]
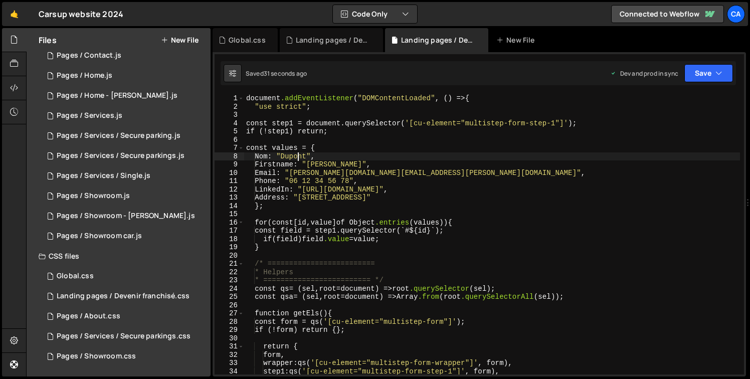
click at [297, 158] on div "document .addEventListener ( " DOMContentLoaded " , () => { " use strict " ; co…" at bounding box center [492, 242] width 496 height 297
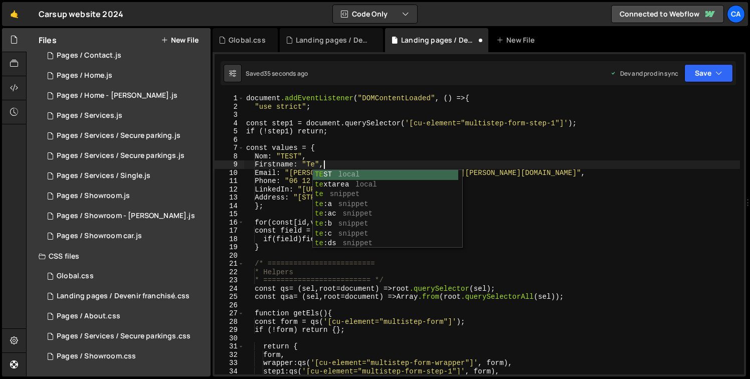
scroll to position [0, 6]
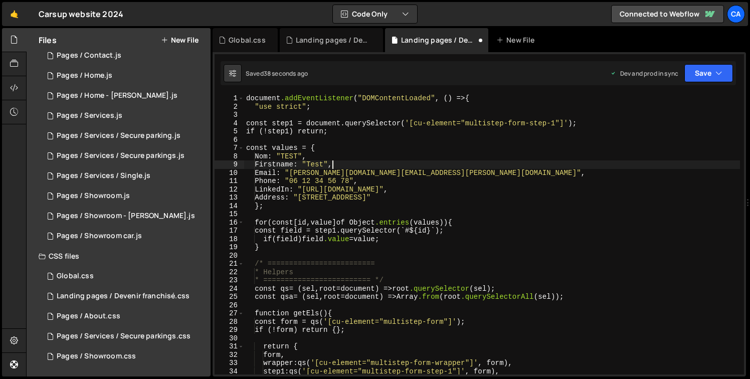
click at [306, 173] on div "document .addEventListener ( " DOMContentLoaded " , () => { " use strict " ; co…" at bounding box center [492, 242] width 496 height 297
click at [305, 173] on div "document .addEventListener ( " DOMContentLoaded " , () => { " use strict " ; co…" at bounding box center [492, 242] width 496 height 297
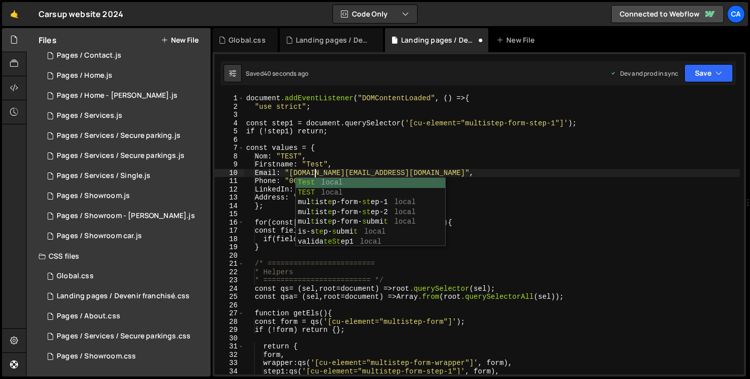
click at [325, 175] on div "document .addEventListener ( " DOMContentLoaded " , () => { " use strict " ; co…" at bounding box center [492, 242] width 496 height 297
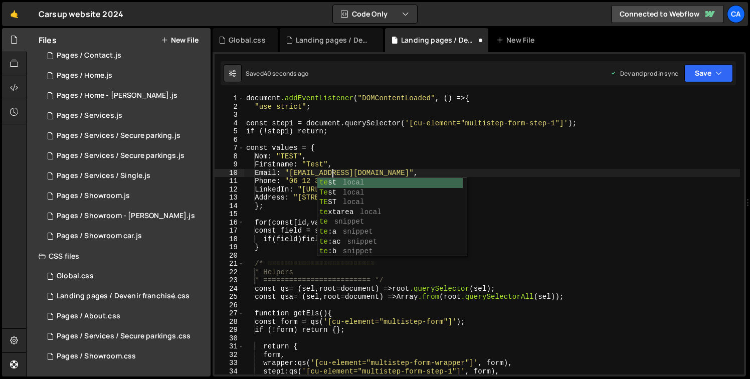
scroll to position [0, 6]
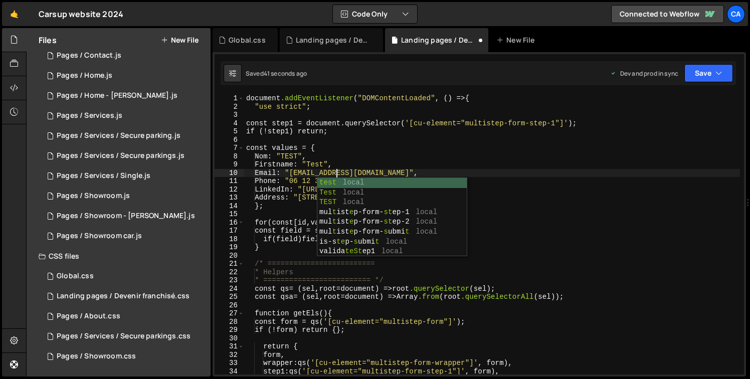
click at [423, 163] on div "document .addEventListener ( " DOMContentLoaded " , () => { " use strict " ; co…" at bounding box center [492, 242] width 496 height 297
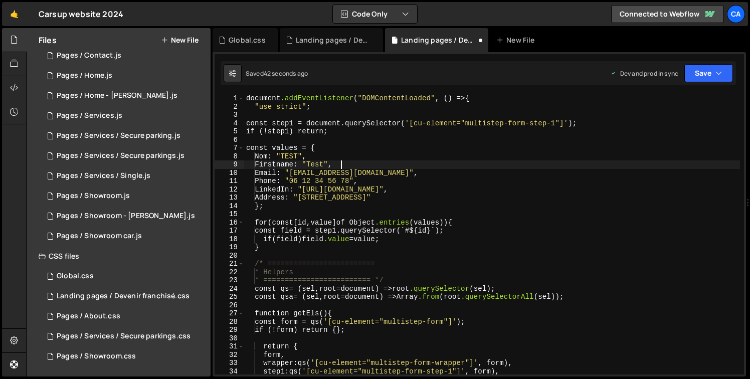
click at [314, 182] on div "document .addEventListener ( " DOMContentLoaded " , () => { " use strict " ; co…" at bounding box center [492, 242] width 496 height 297
click at [315, 182] on div "document .addEventListener ( " DOMContentLoaded " , () => { " use strict " ; co…" at bounding box center [492, 242] width 496 height 297
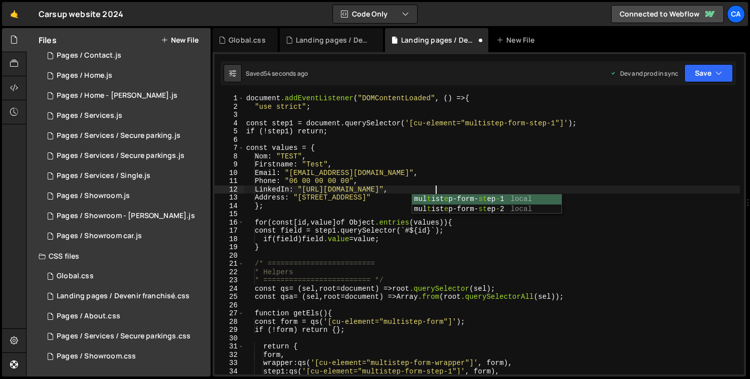
scroll to position [0, 13]
click at [297, 207] on div "document .addEventListener ( " DOMContentLoaded " , () => { " use strict " ; co…" at bounding box center [492, 242] width 496 height 297
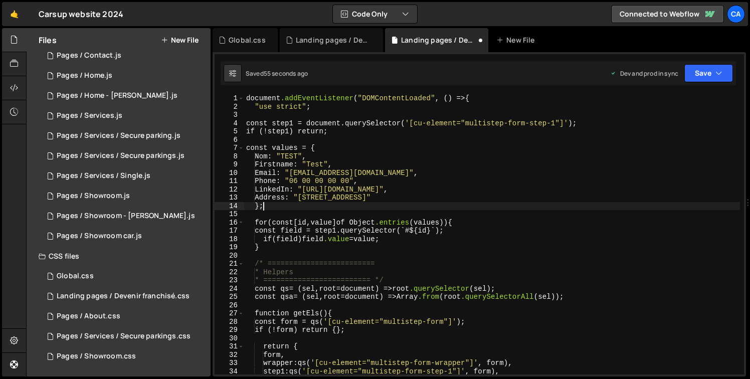
scroll to position [0, 1]
type textarea "};"
